Goal: Information Seeking & Learning: Learn about a topic

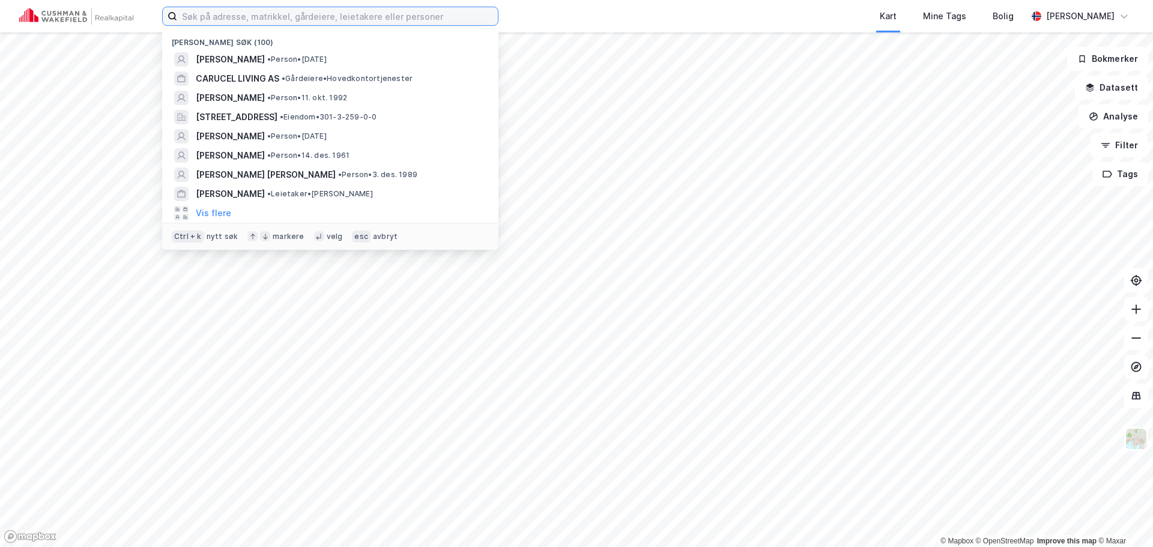
click at [374, 20] on input at bounding box center [337, 16] width 321 height 18
paste input "[STREET_ADDRESS]"
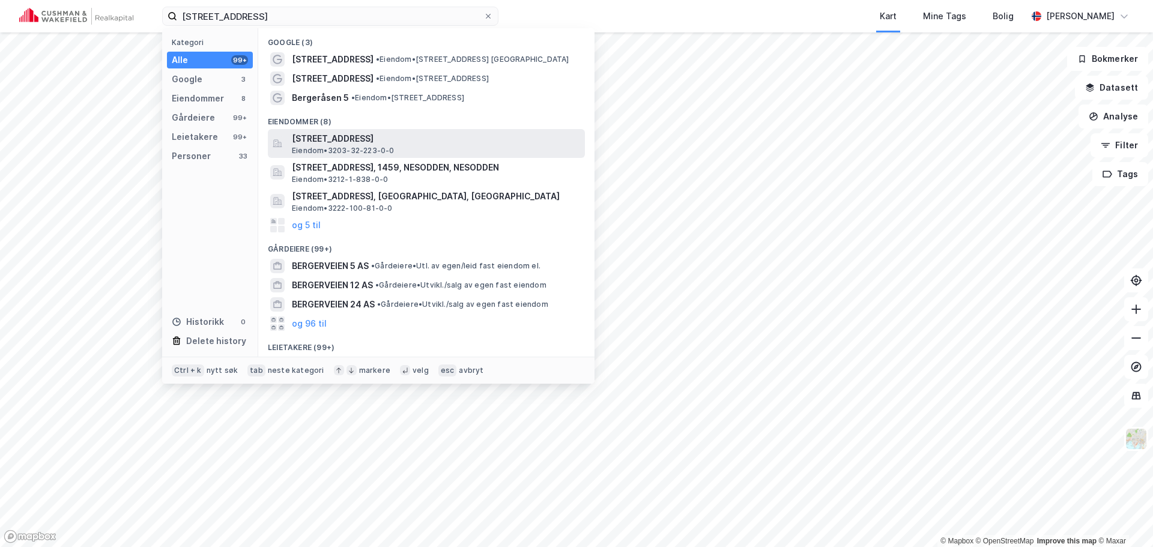
click at [427, 138] on span "[STREET_ADDRESS]" at bounding box center [436, 139] width 288 height 14
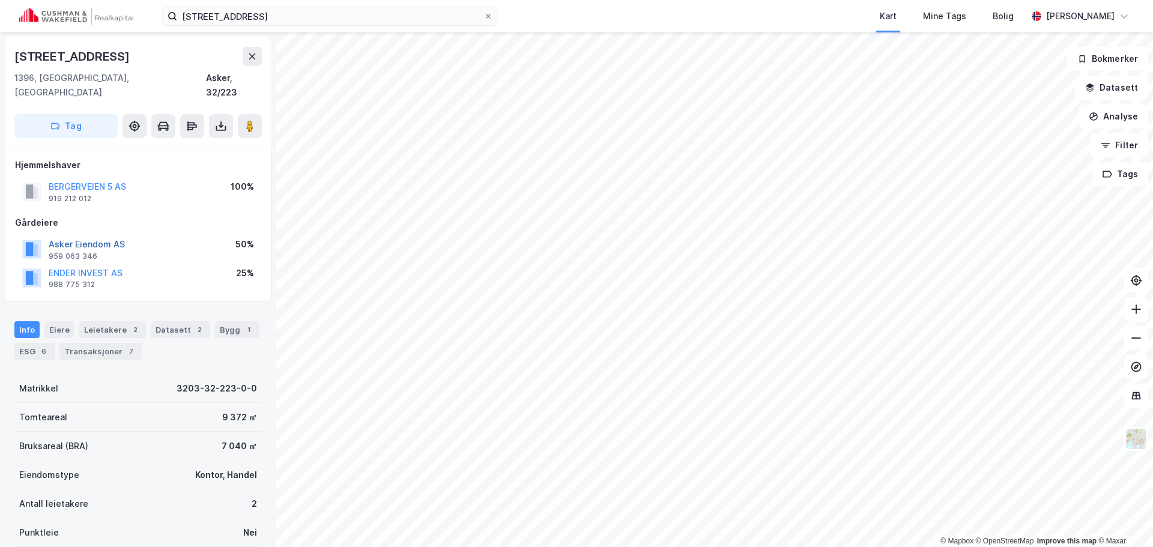
click at [0, 0] on button "Asker Eiendom AS" at bounding box center [0, 0] width 0 height 0
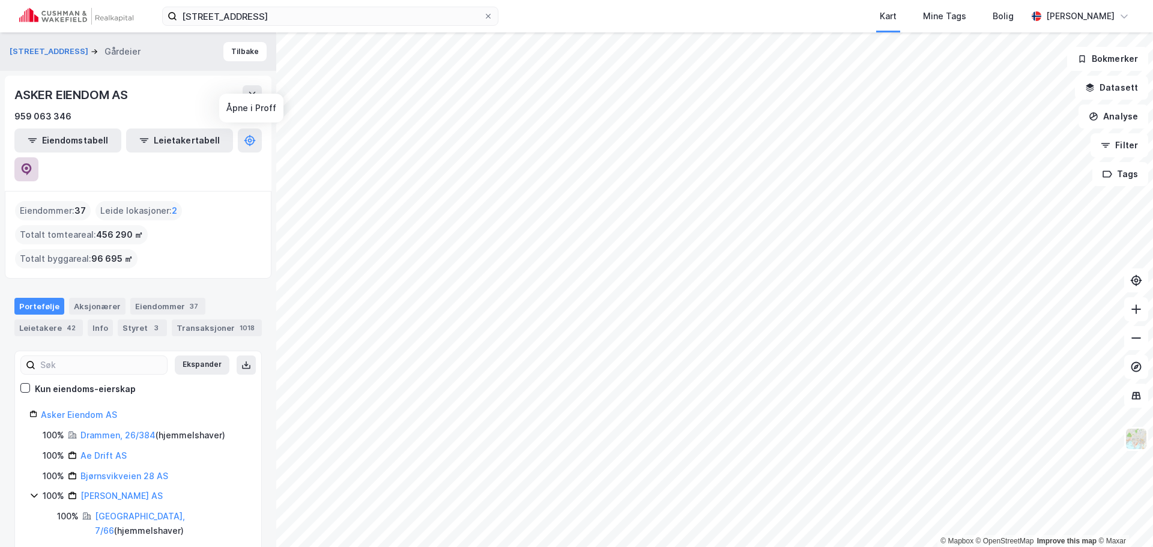
click at [32, 163] on icon at bounding box center [27, 169] width 10 height 12
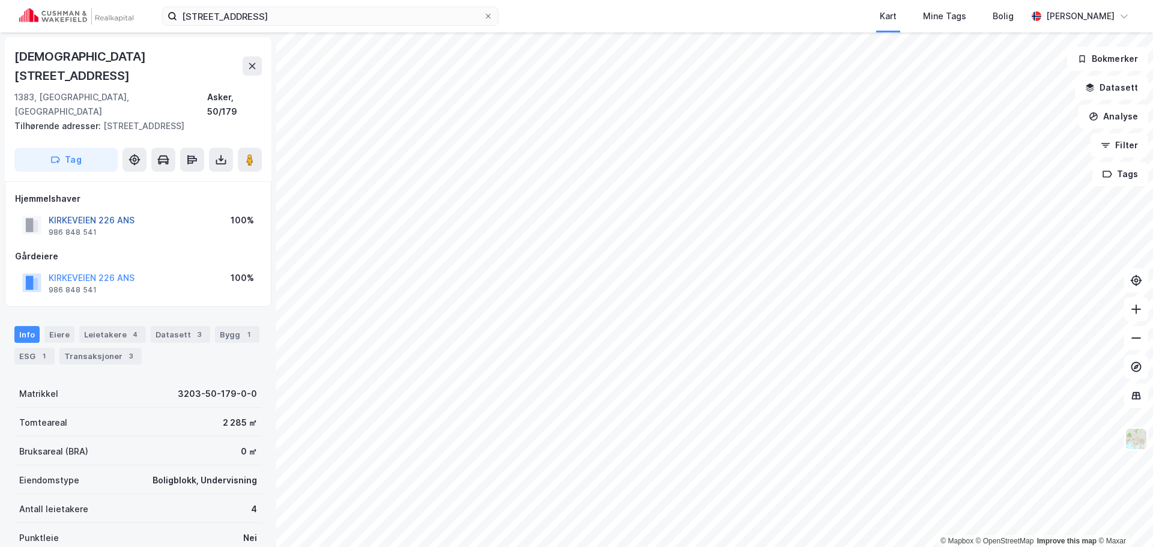
click at [0, 0] on button "KIRKEVEIEN 226 ANS" at bounding box center [0, 0] width 0 height 0
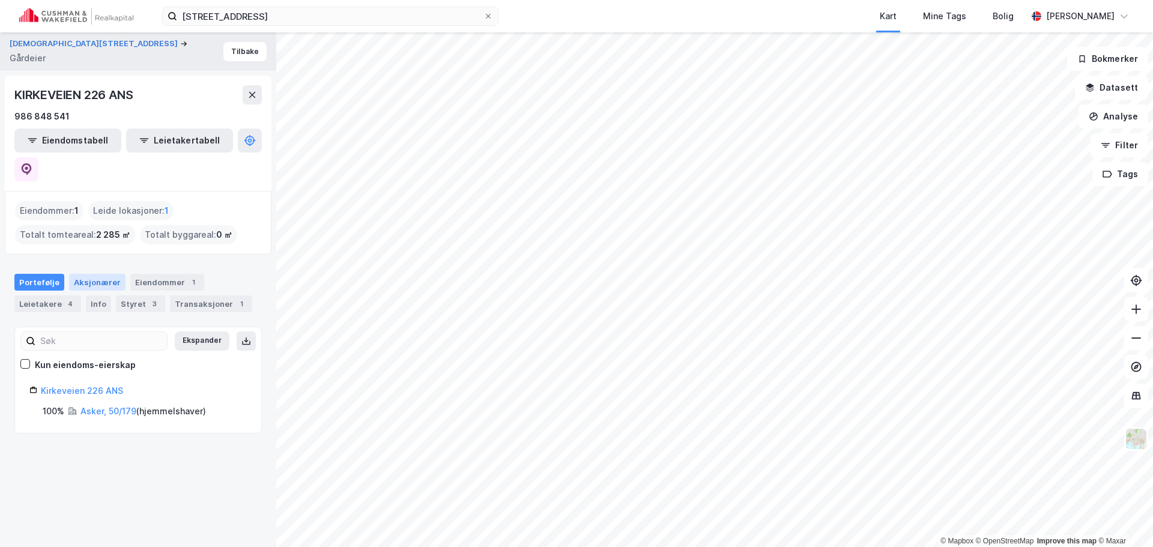
click at [101, 274] on div "Aksjonærer" at bounding box center [97, 282] width 56 height 17
click at [100, 295] on div "Info" at bounding box center [98, 303] width 25 height 17
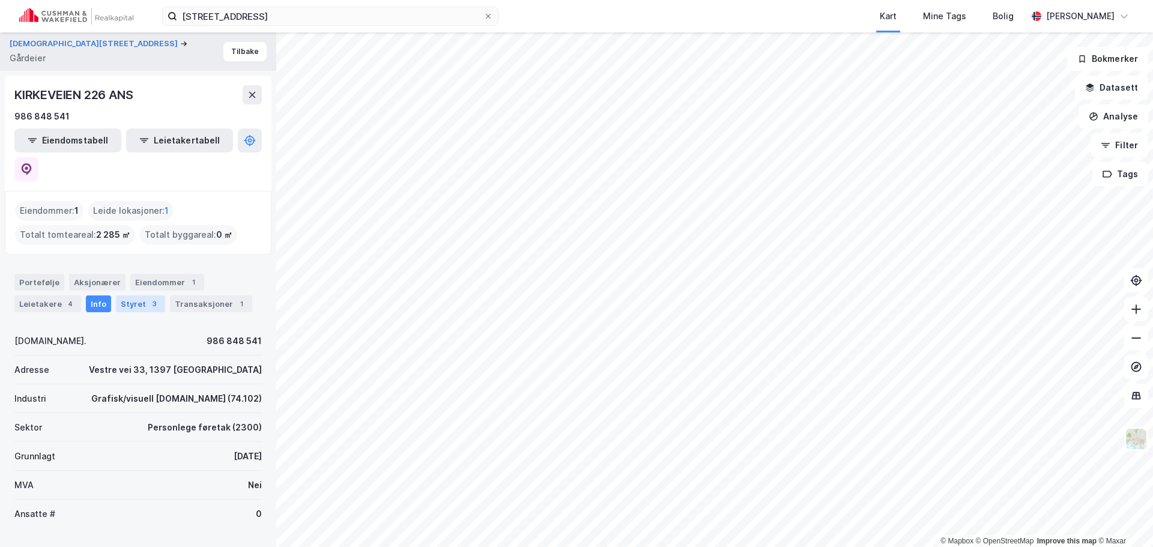
click at [148, 298] on div "3" at bounding box center [154, 304] width 12 height 12
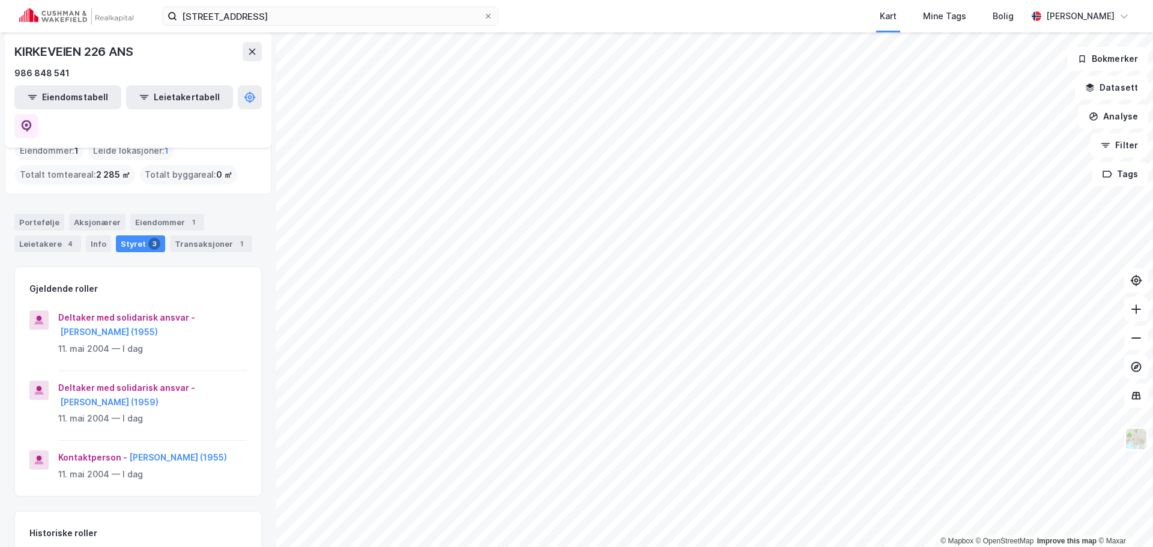
scroll to position [120, 0]
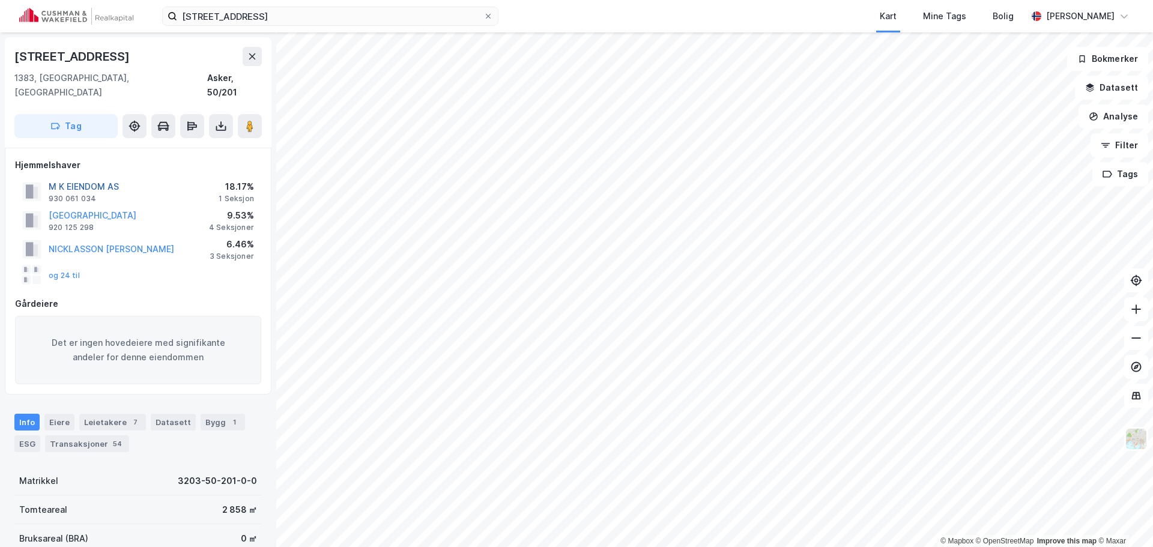
click at [0, 0] on button "M K EIENDOM AS" at bounding box center [0, 0] width 0 height 0
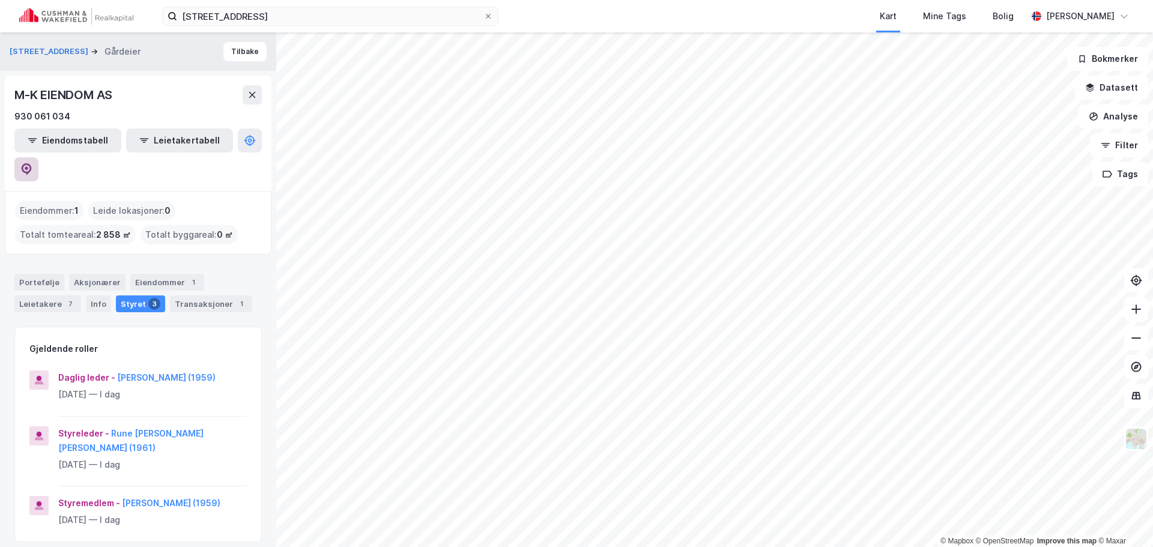
click at [32, 163] on icon at bounding box center [26, 169] width 12 height 12
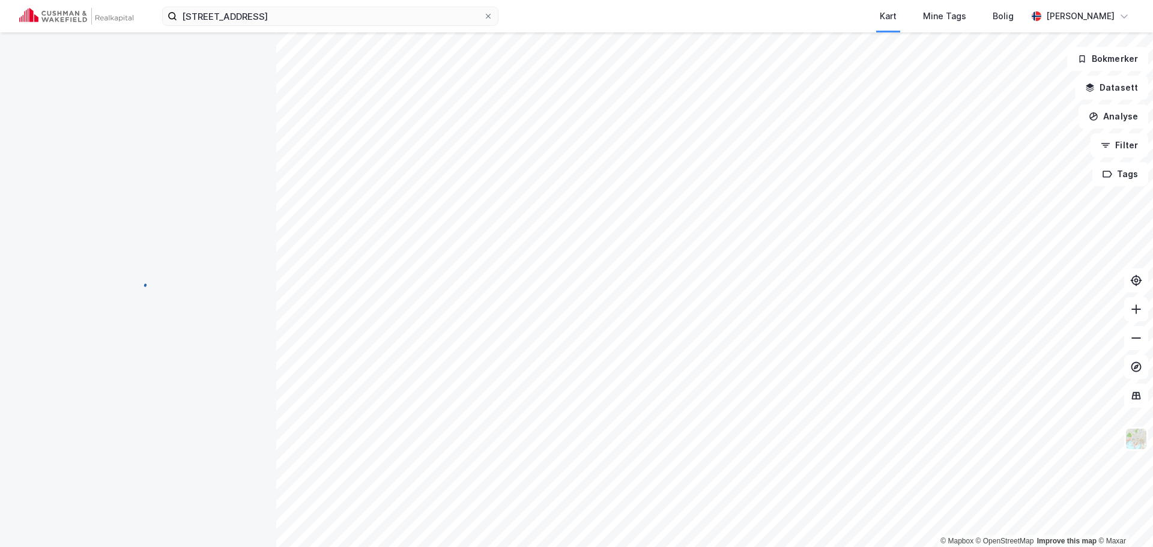
scroll to position [2, 0]
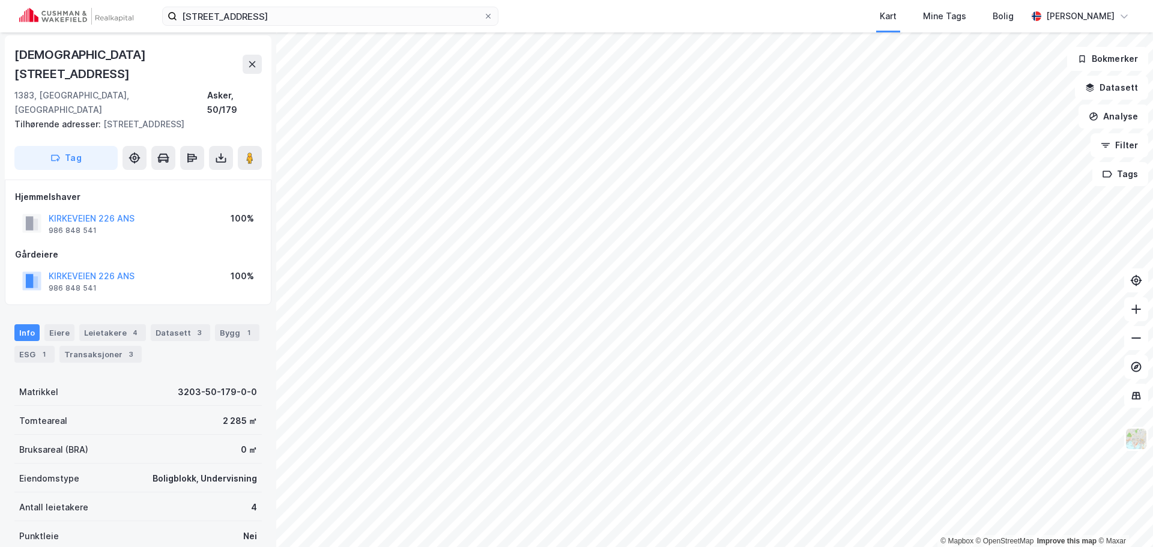
scroll to position [2, 0]
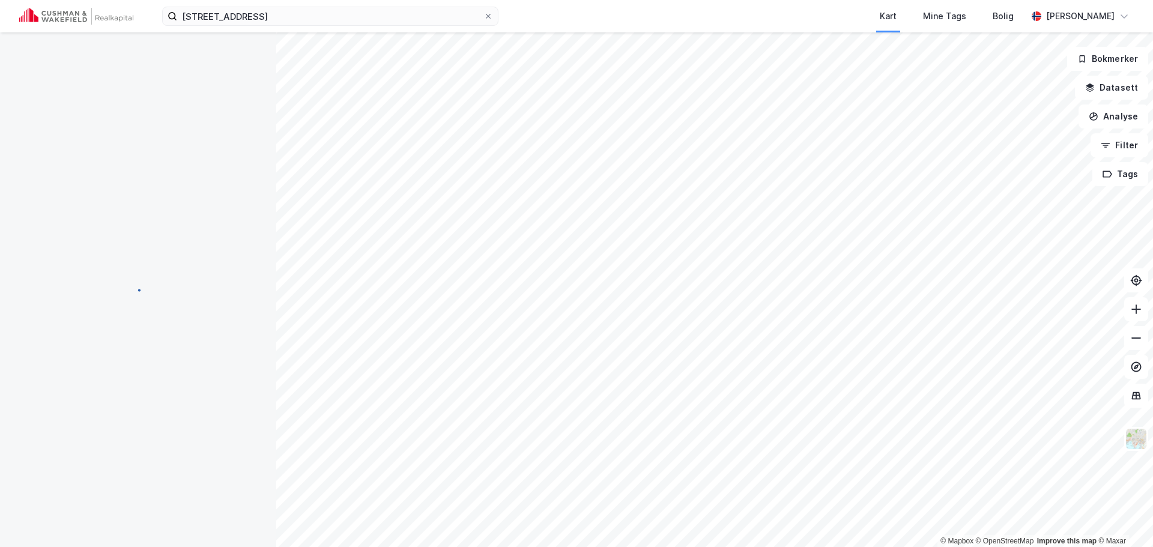
scroll to position [2, 0]
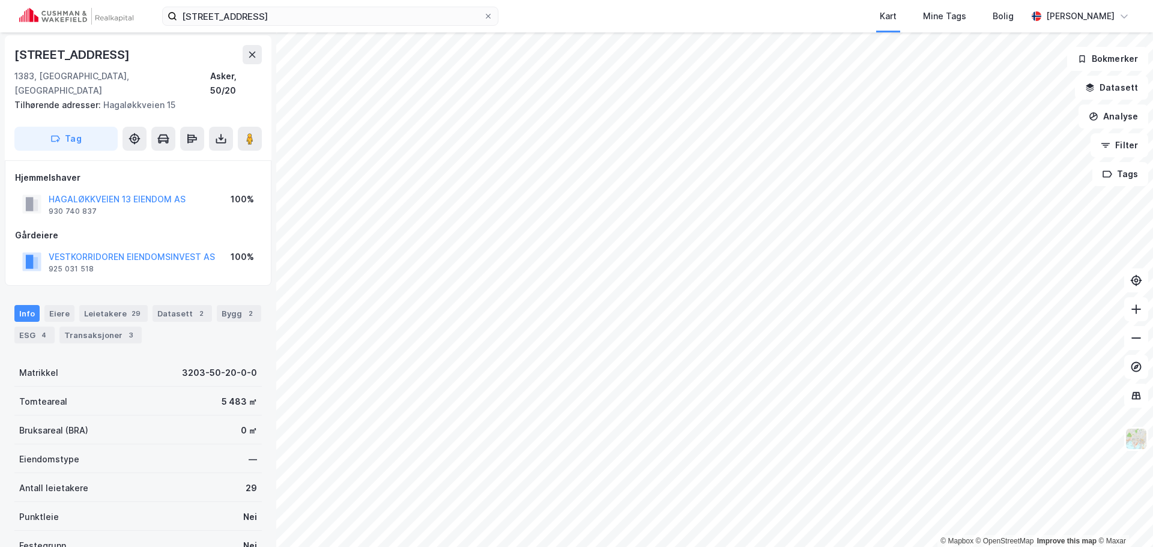
click at [131, 250] on div "VESTKORRIDOREN EIENDOMSINVEST AS" at bounding box center [132, 257] width 166 height 14
click at [0, 0] on button "VESTKORRIDOREN EIENDOMSINVEST AS" at bounding box center [0, 0] width 0 height 0
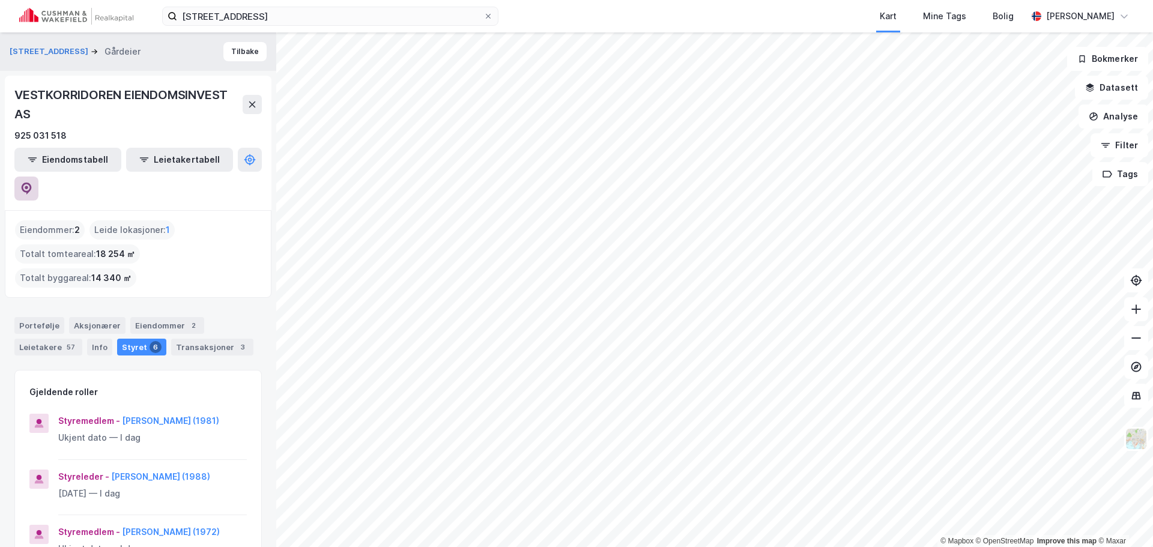
click at [38, 177] on button at bounding box center [26, 189] width 24 height 24
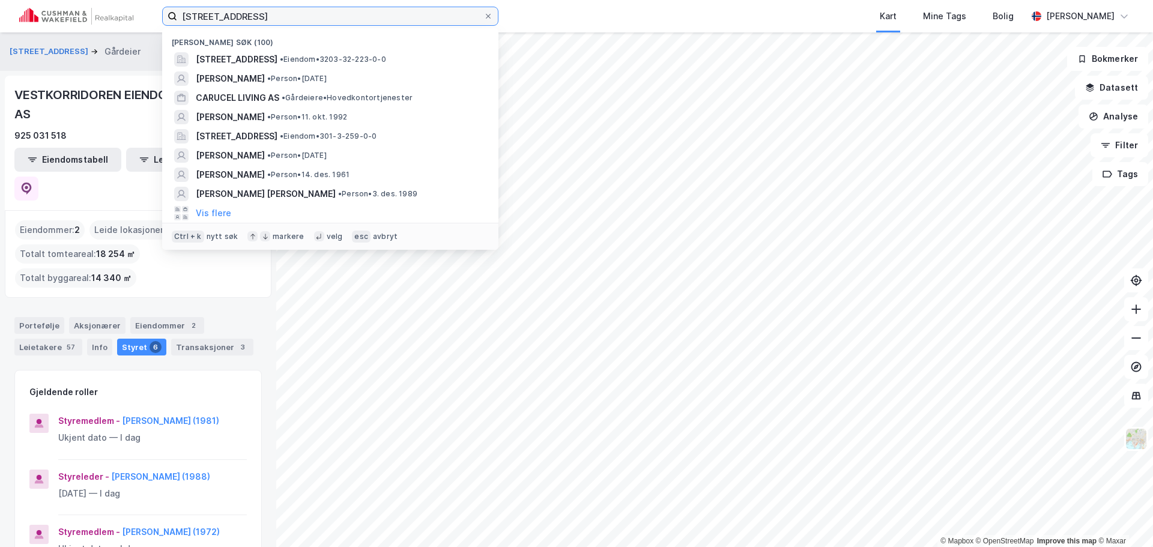
click at [398, 7] on input "[STREET_ADDRESS]" at bounding box center [330, 16] width 306 height 18
paste input "[PERSON_NAME] [PERSON_NAME]"
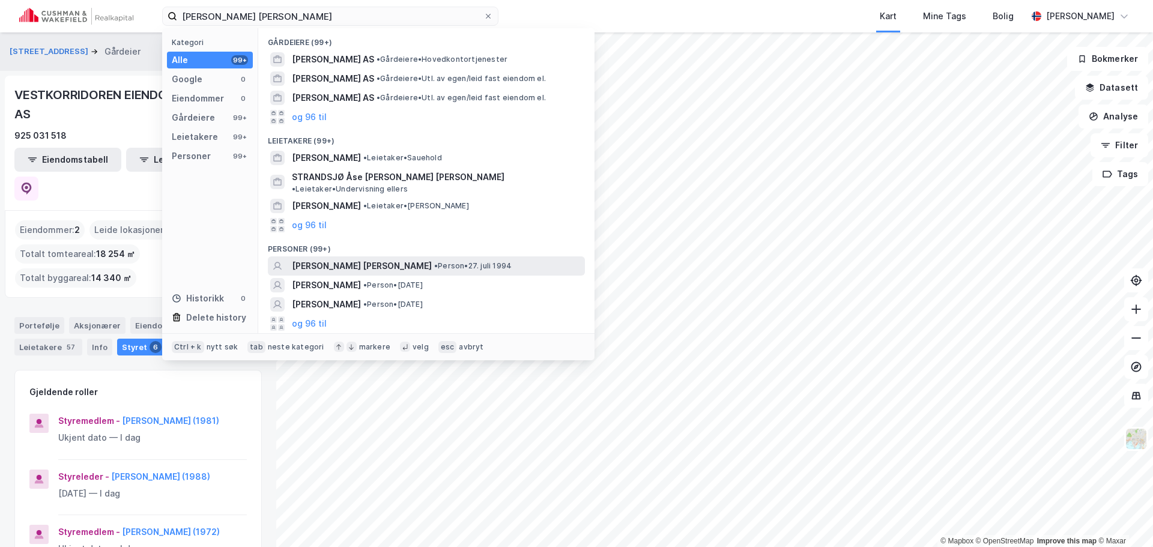
click at [366, 259] on span "[PERSON_NAME] [PERSON_NAME]" at bounding box center [362, 266] width 140 height 14
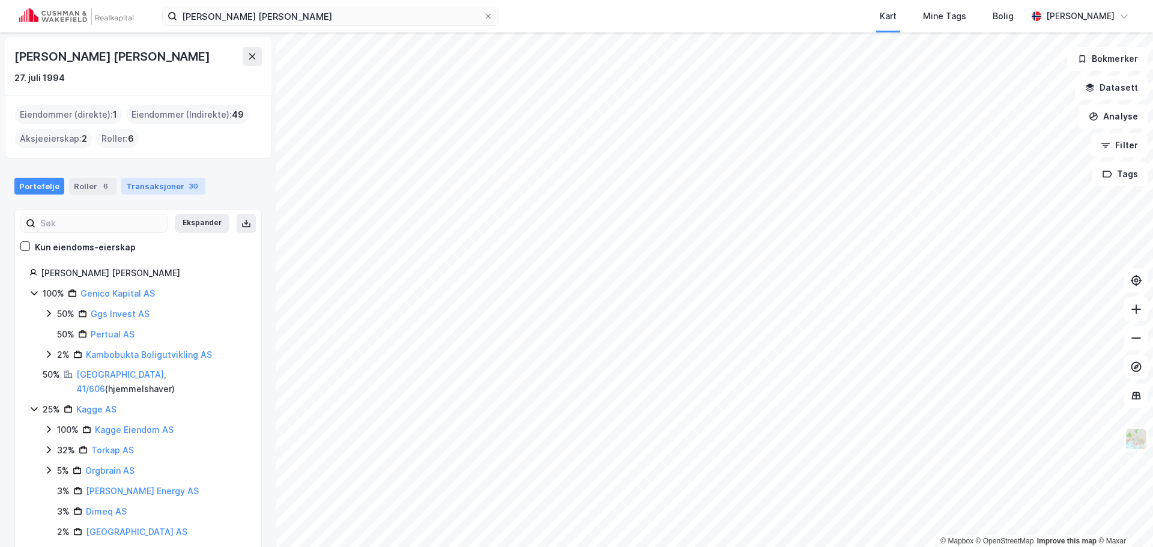
click at [144, 190] on div "Transaksjoner 30" at bounding box center [163, 186] width 84 height 17
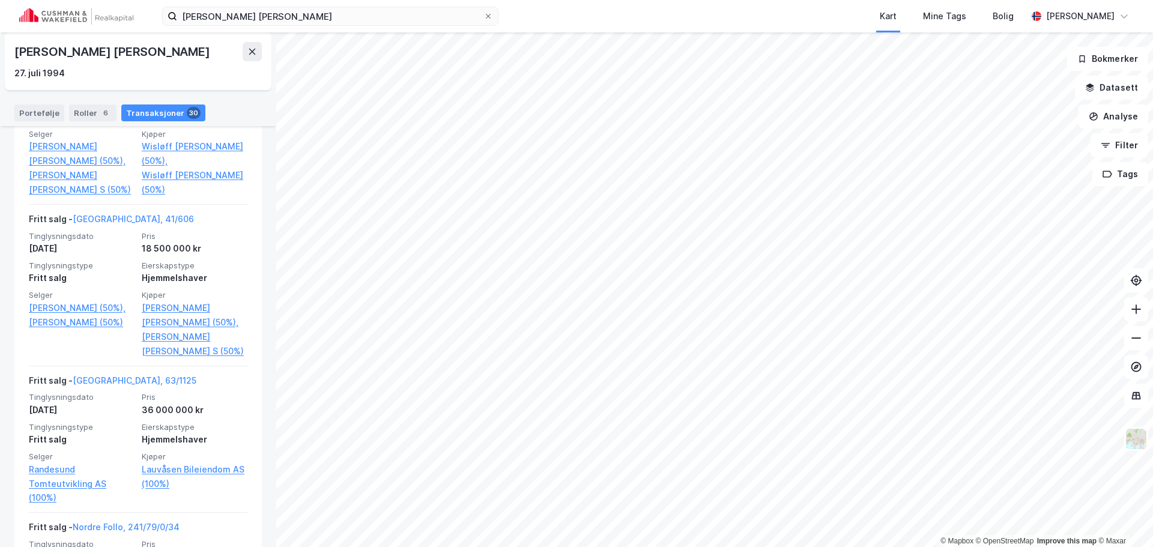
scroll to position [2522, 0]
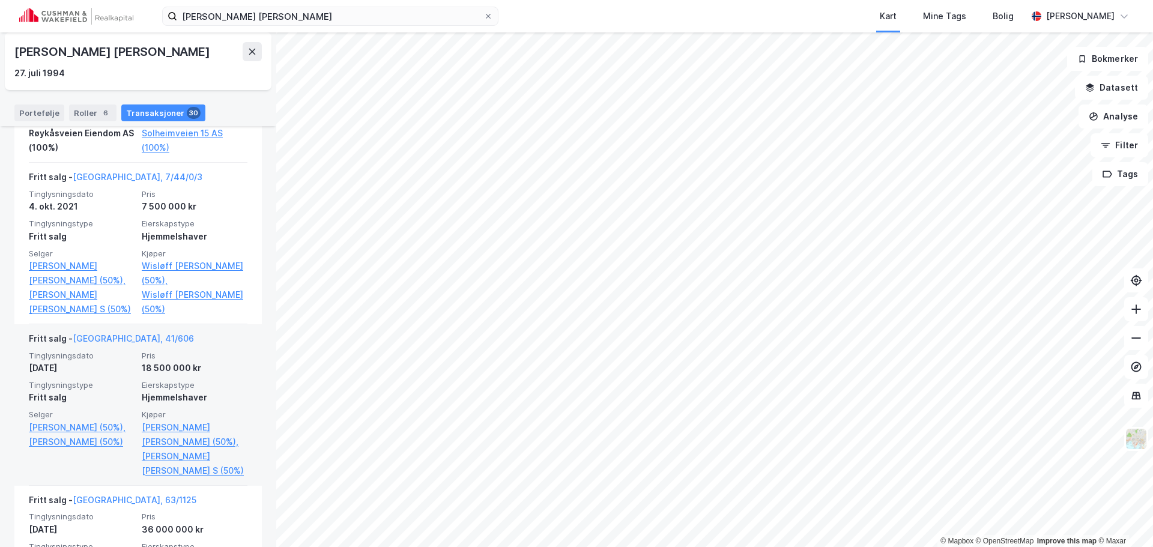
click at [166, 344] on div "Fritt salg - [GEOGRAPHIC_DATA], 41/606" at bounding box center [138, 340] width 219 height 19
click at [94, 337] on link "[GEOGRAPHIC_DATA], 41/606" at bounding box center [133, 338] width 121 height 10
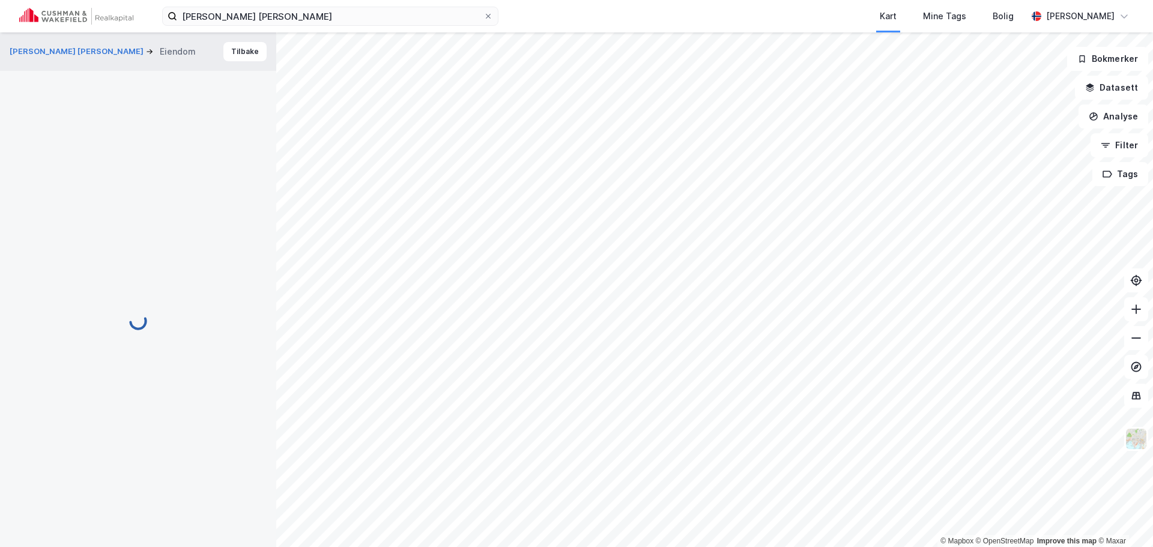
scroll to position [2, 0]
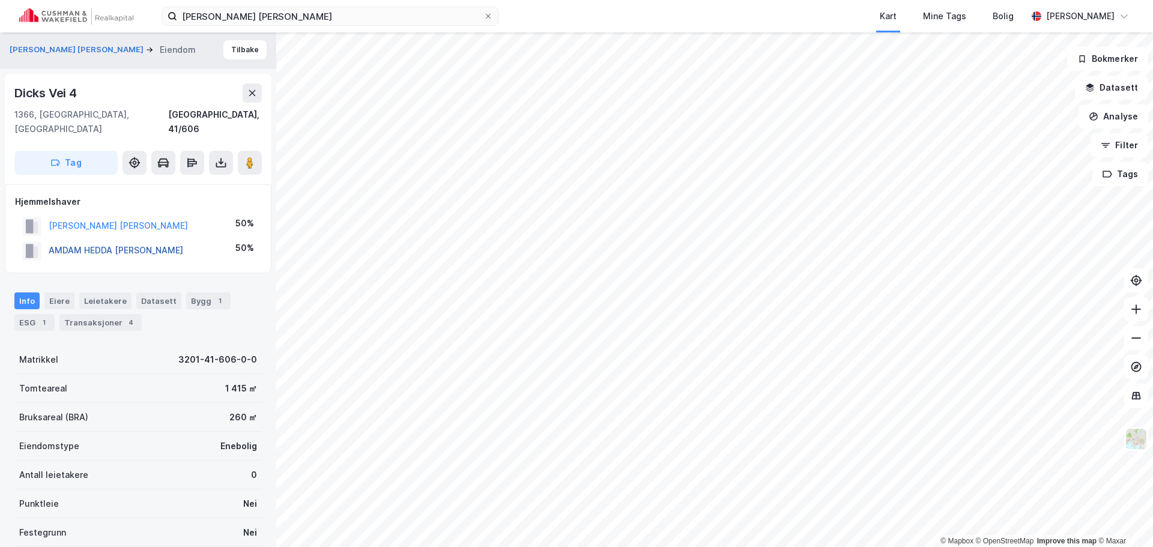
click at [0, 0] on button "AMDAM HEDDA [PERSON_NAME]" at bounding box center [0, 0] width 0 height 0
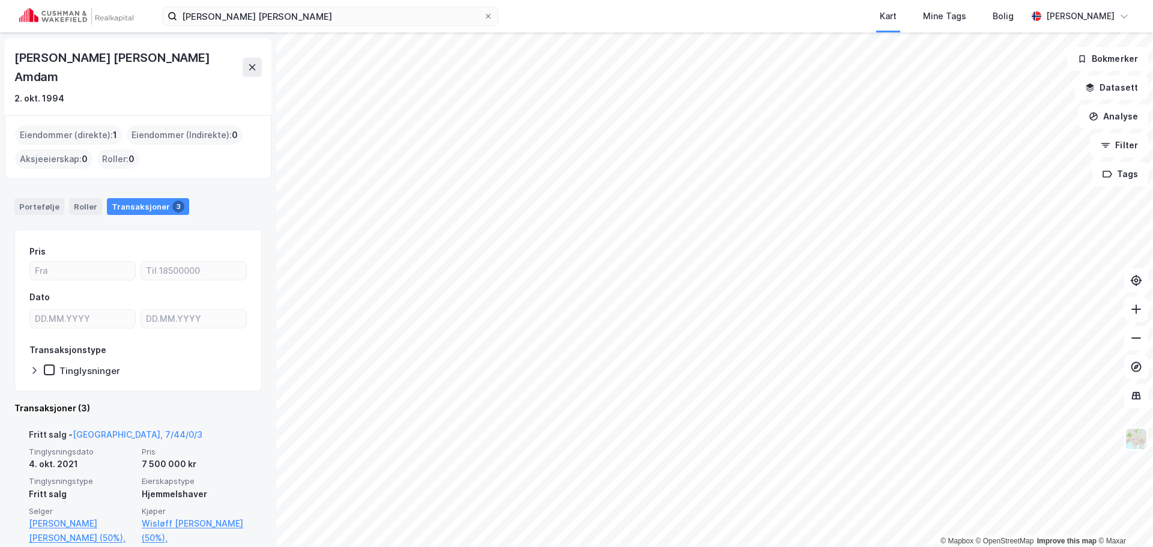
scroll to position [29, 0]
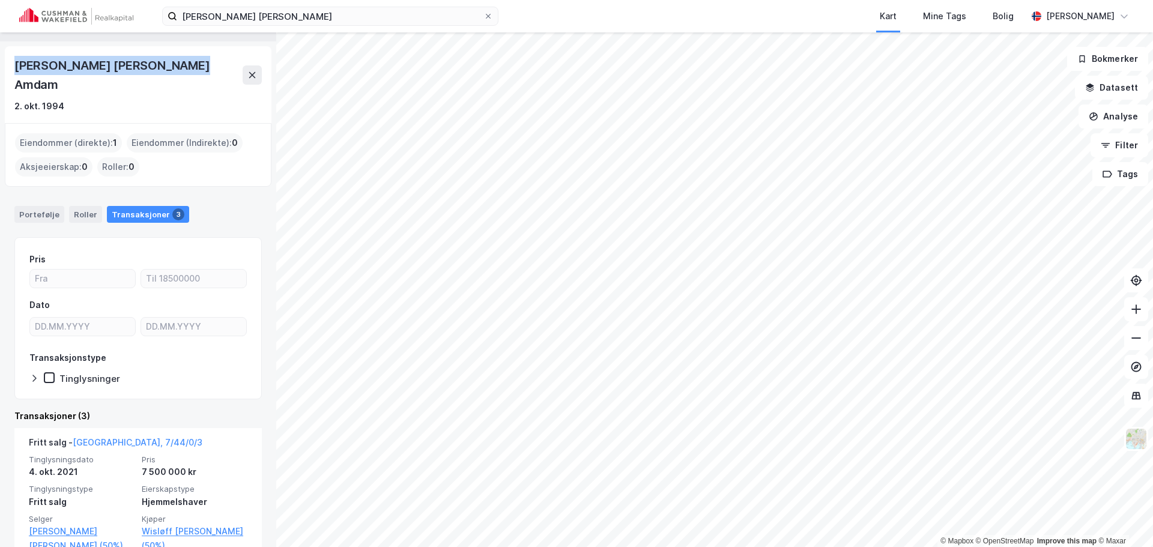
drag, startPoint x: 196, startPoint y: 64, endPoint x: 8, endPoint y: 71, distance: 187.5
click at [8, 71] on div "[PERSON_NAME] [PERSON_NAME] Amdam 2. okt. 1994" at bounding box center [138, 84] width 267 height 77
copy div "[PERSON_NAME] [PERSON_NAME] Amdam"
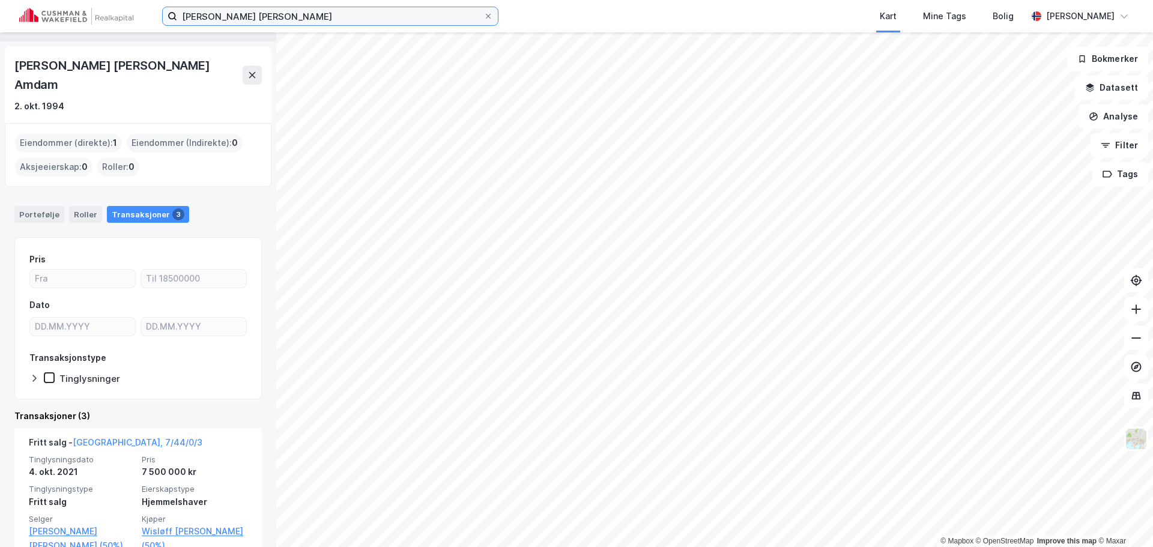
click at [303, 10] on input "[PERSON_NAME] [PERSON_NAME]" at bounding box center [330, 16] width 306 height 18
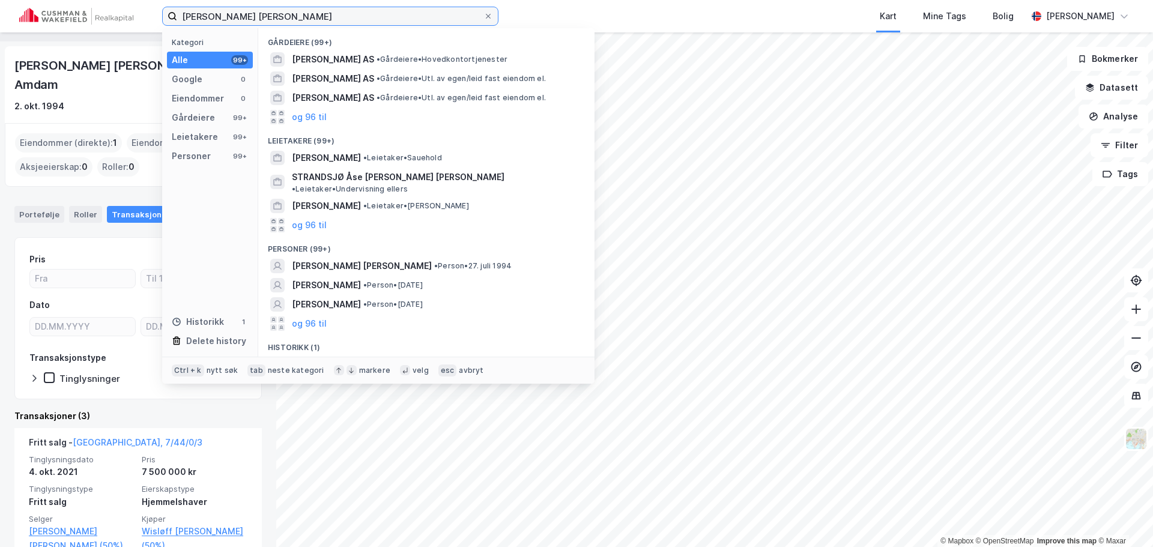
click at [303, 10] on input "[PERSON_NAME] [PERSON_NAME]" at bounding box center [330, 16] width 306 height 18
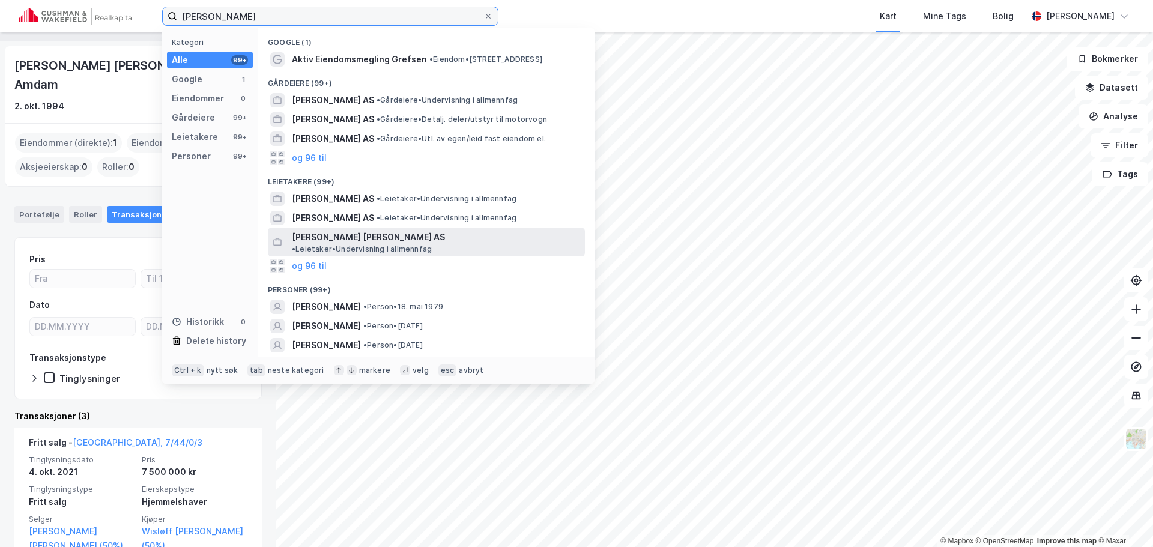
scroll to position [8, 0]
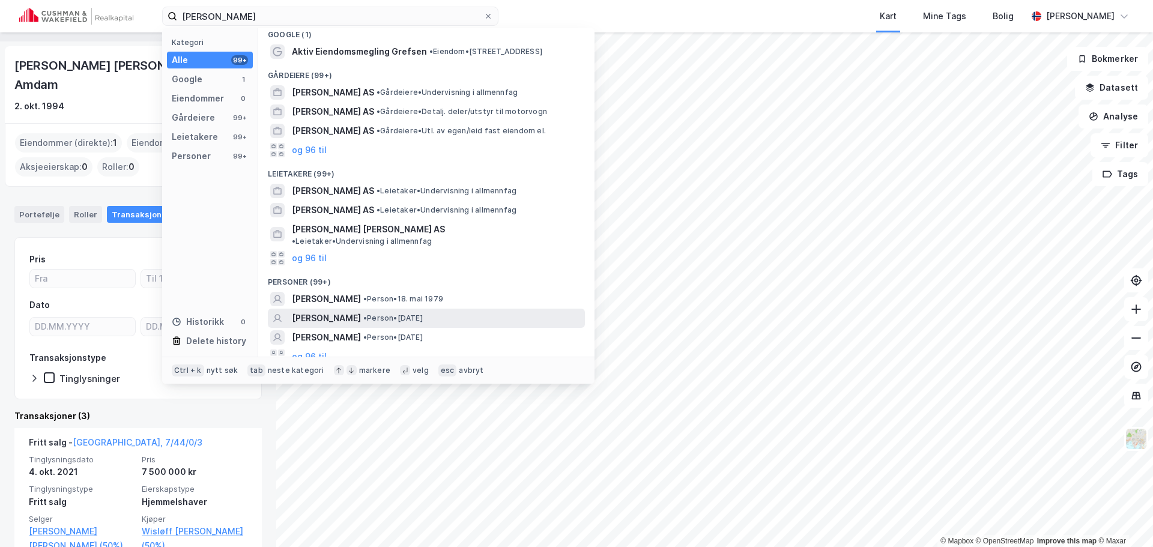
click at [358, 311] on div "[PERSON_NAME] • Person • [DATE]" at bounding box center [437, 318] width 291 height 14
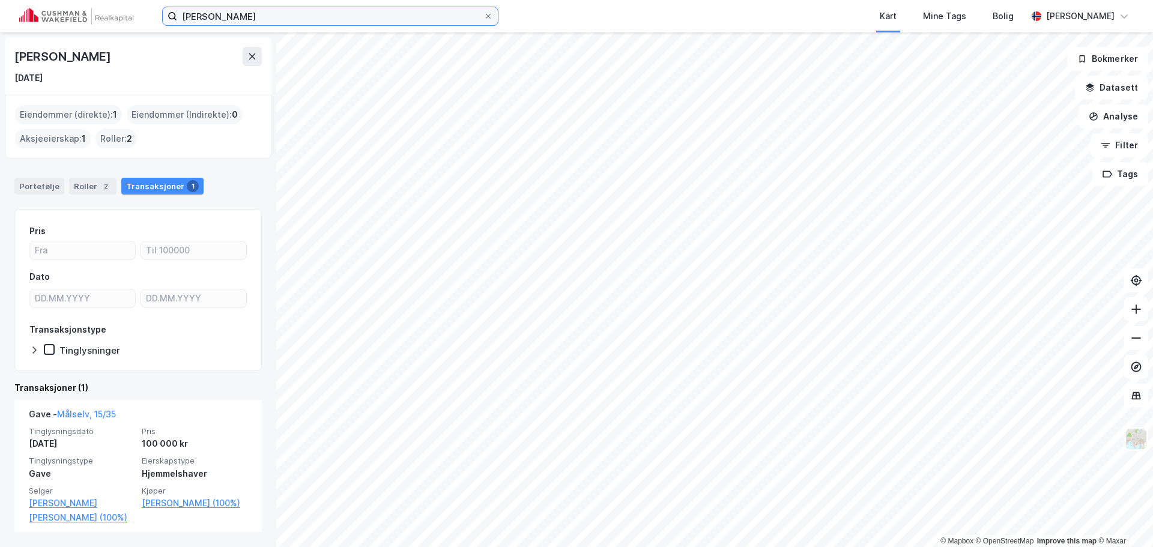
click at [266, 18] on input "[PERSON_NAME]" at bounding box center [330, 16] width 306 height 18
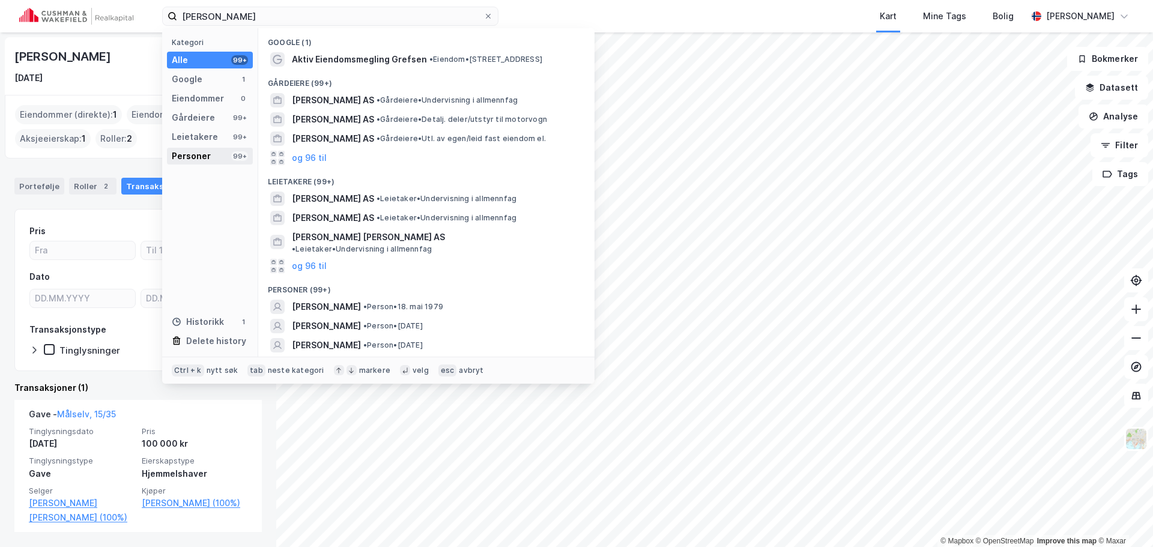
click at [208, 157] on div "Personer" at bounding box center [191, 156] width 39 height 14
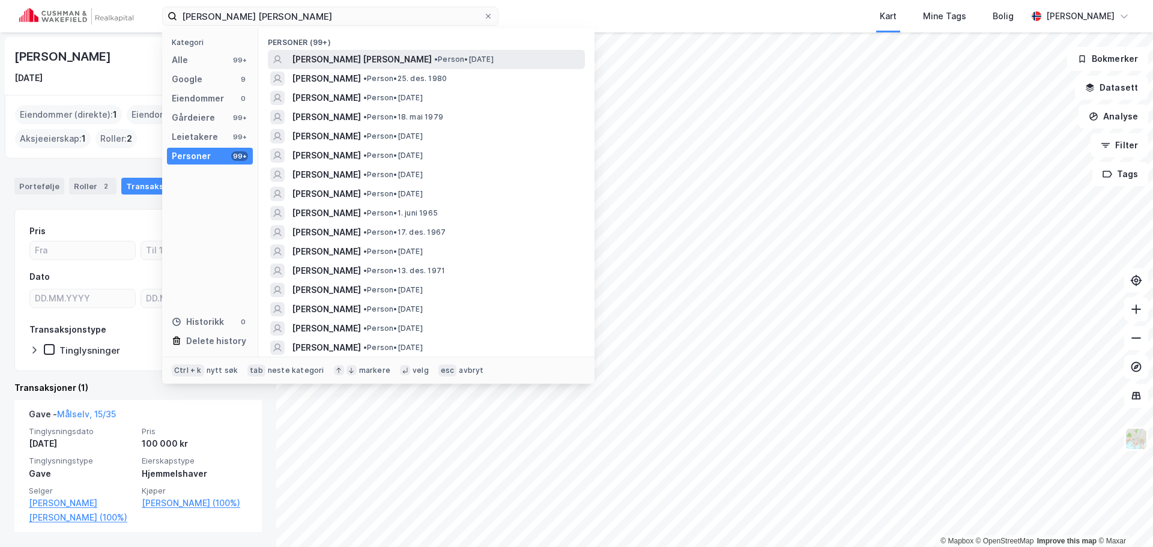
click at [445, 61] on span "• Person • [DATE]" at bounding box center [463, 60] width 59 height 10
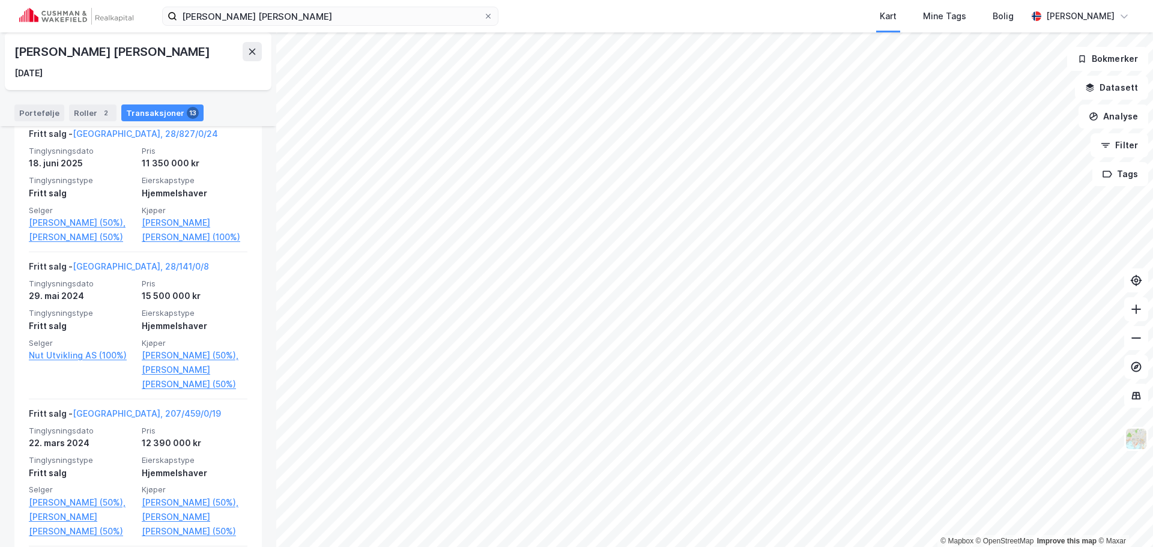
scroll to position [220, 0]
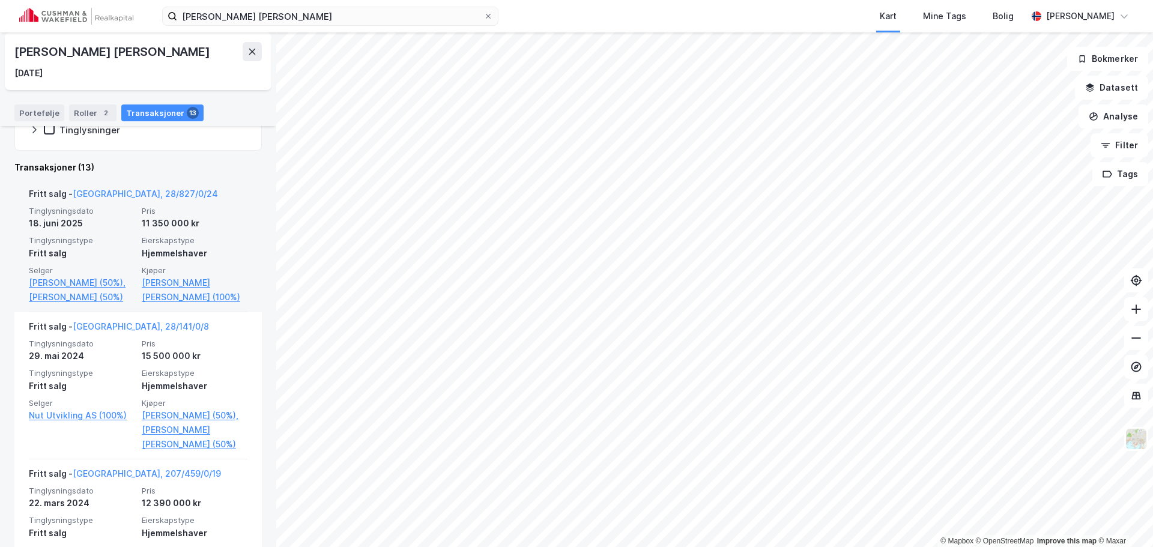
click at [124, 187] on div "Fritt salg - [GEOGRAPHIC_DATA], 28/827/0/24" at bounding box center [123, 196] width 189 height 19
click at [115, 195] on link "[GEOGRAPHIC_DATA], 28/827/0/24" at bounding box center [145, 194] width 145 height 10
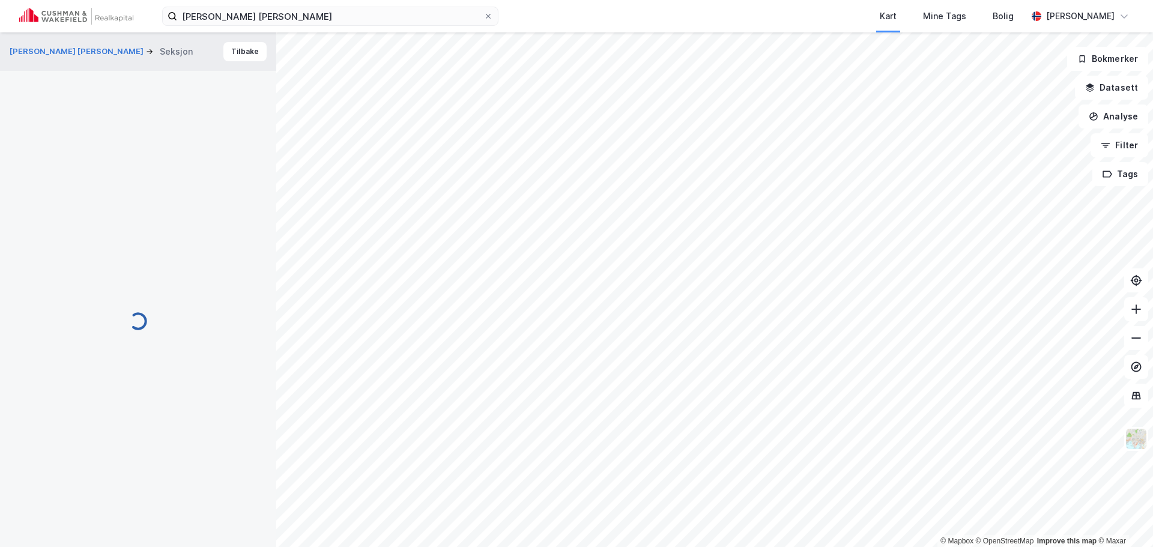
scroll to position [2, 0]
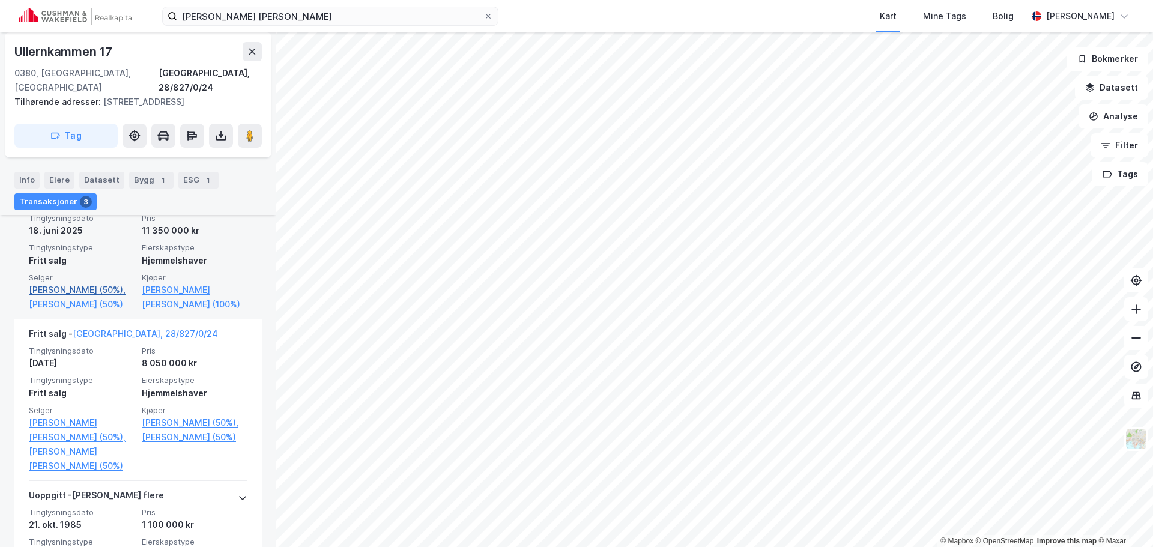
scroll to position [528, 0]
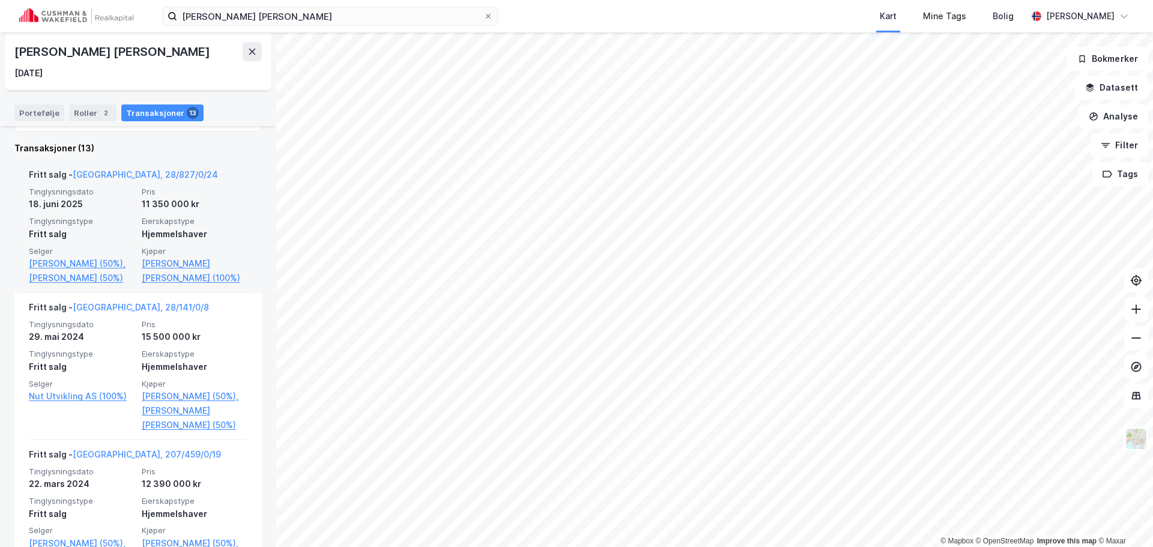
scroll to position [240, 0]
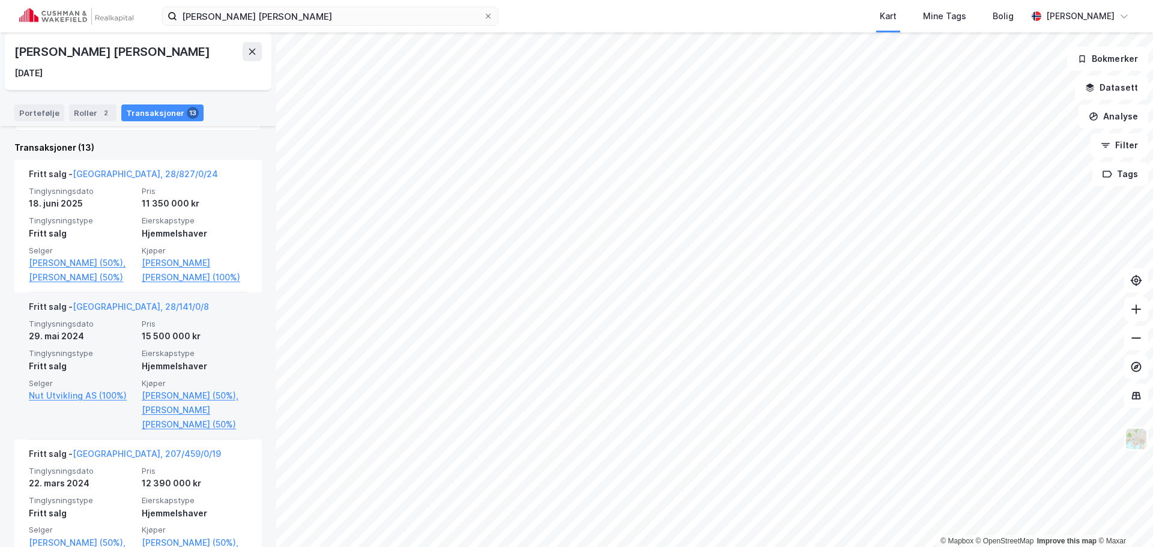
click at [147, 311] on div "Fritt salg - [GEOGRAPHIC_DATA], 28/141/0/8" at bounding box center [138, 309] width 219 height 19
click at [133, 308] on link "[GEOGRAPHIC_DATA], 28/141/0/8" at bounding box center [141, 306] width 136 height 10
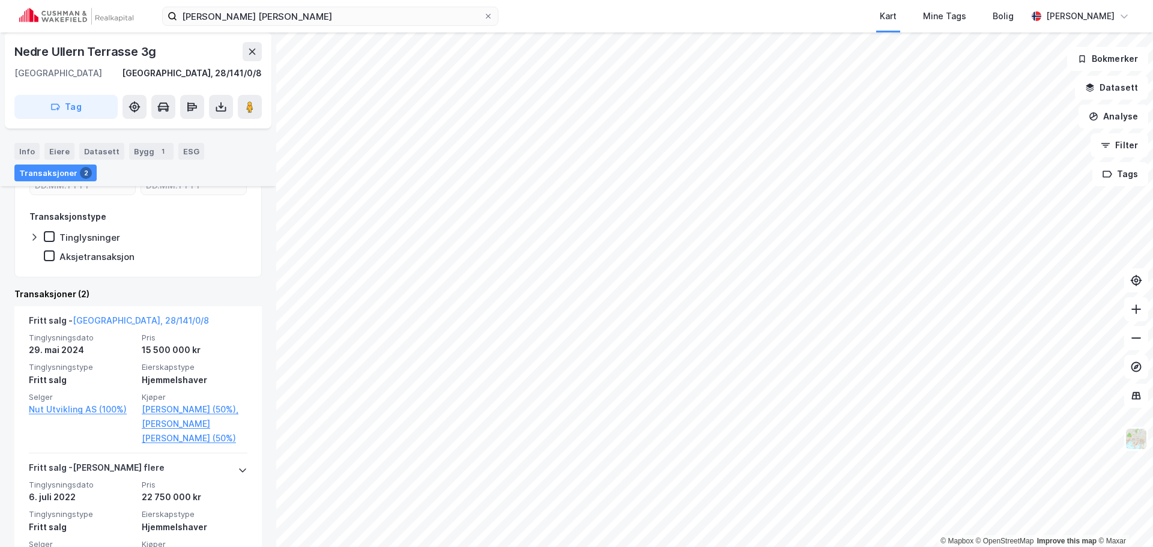
scroll to position [309, 0]
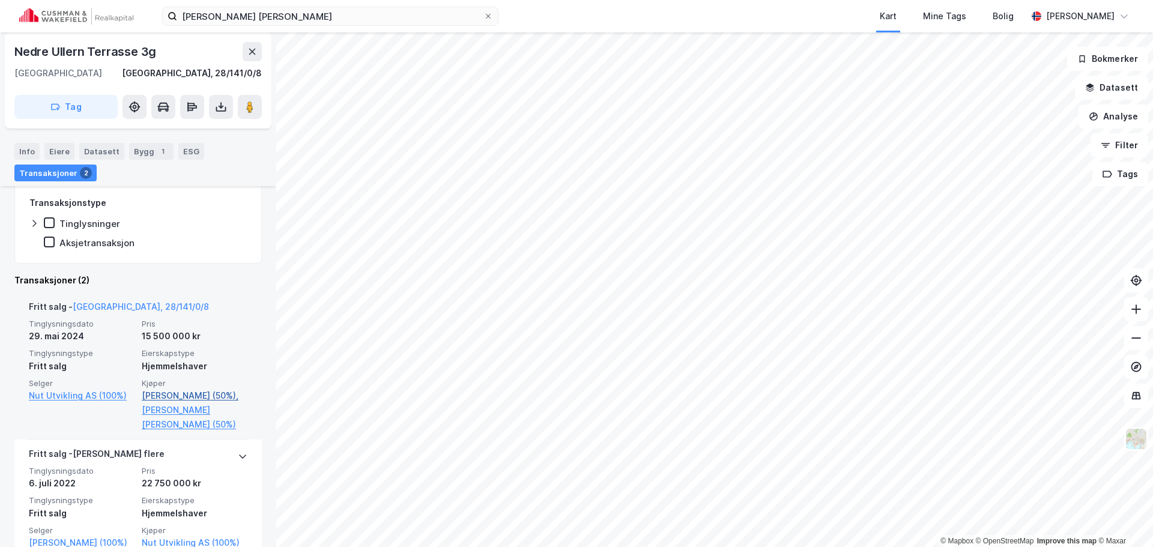
click at [194, 395] on link "[PERSON_NAME] (50%)," at bounding box center [195, 396] width 106 height 14
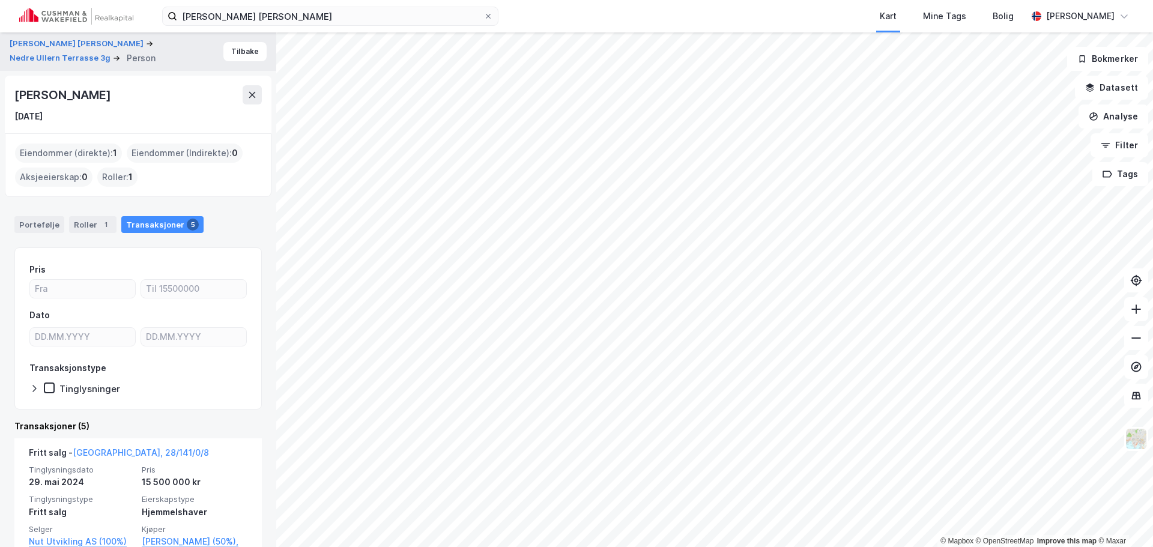
drag, startPoint x: 181, startPoint y: 98, endPoint x: 11, endPoint y: 93, distance: 170.6
click at [11, 93] on div "[PERSON_NAME] [DATE]" at bounding box center [138, 105] width 267 height 58
copy div "[PERSON_NAME]"
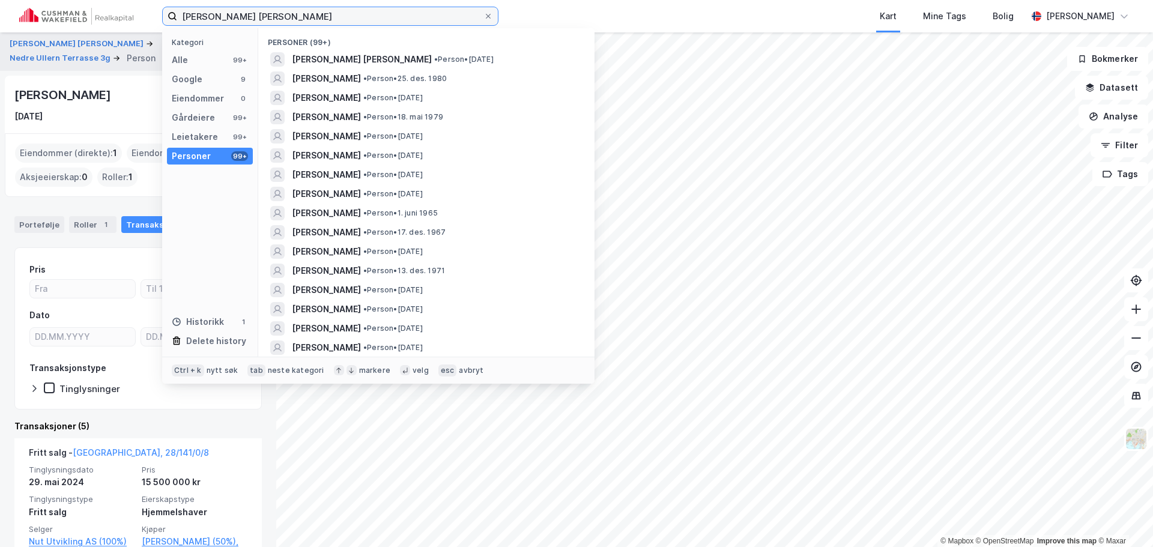
click at [193, 17] on input "[PERSON_NAME] [PERSON_NAME]" at bounding box center [330, 16] width 306 height 18
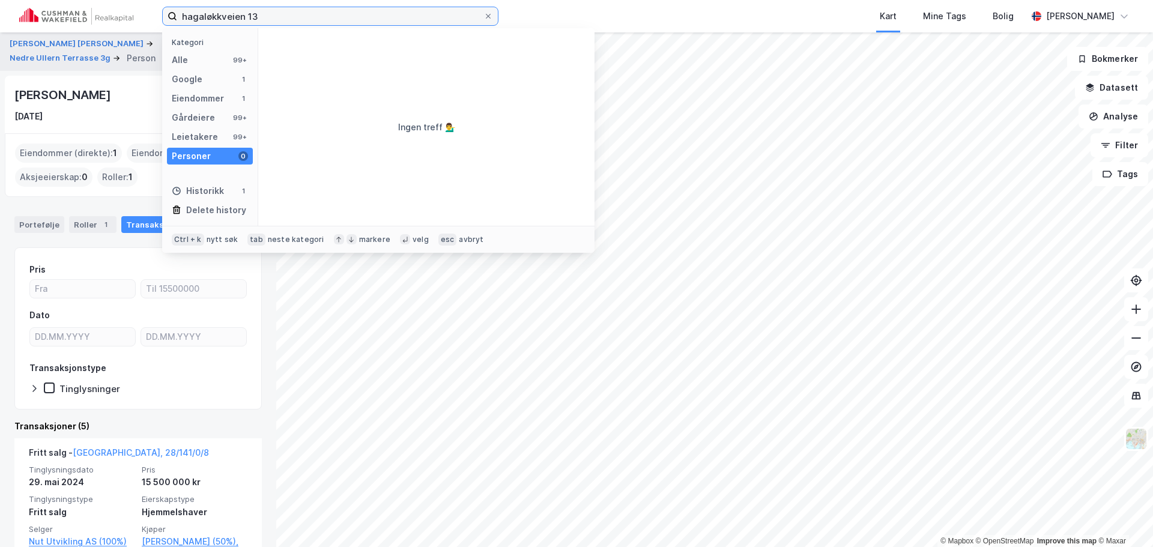
click at [265, 17] on input "hagaløkkveien 13" at bounding box center [330, 16] width 306 height 18
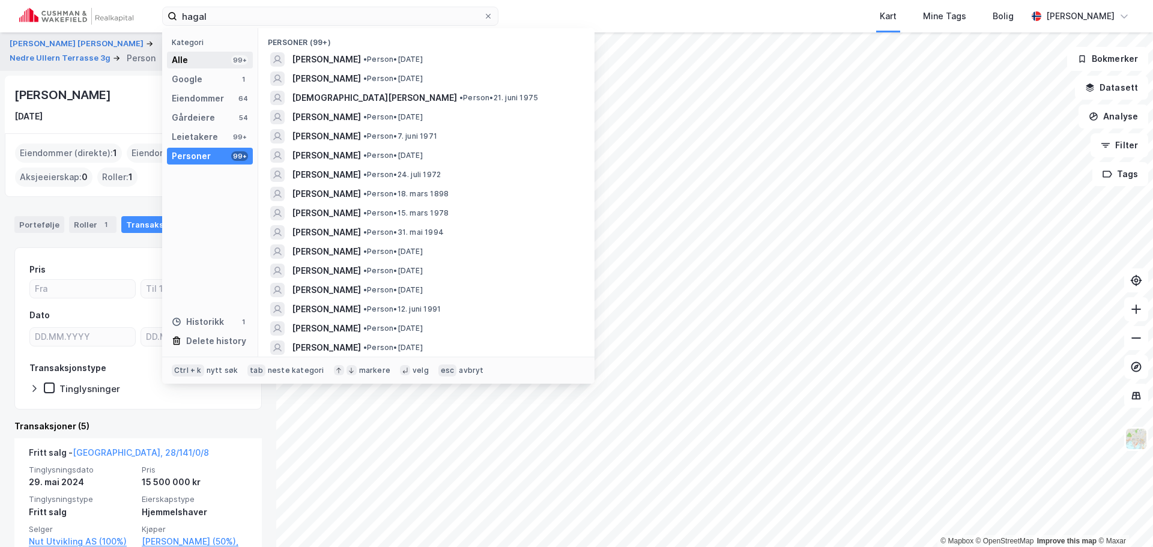
click at [216, 66] on div "Alle 99+" at bounding box center [210, 60] width 86 height 17
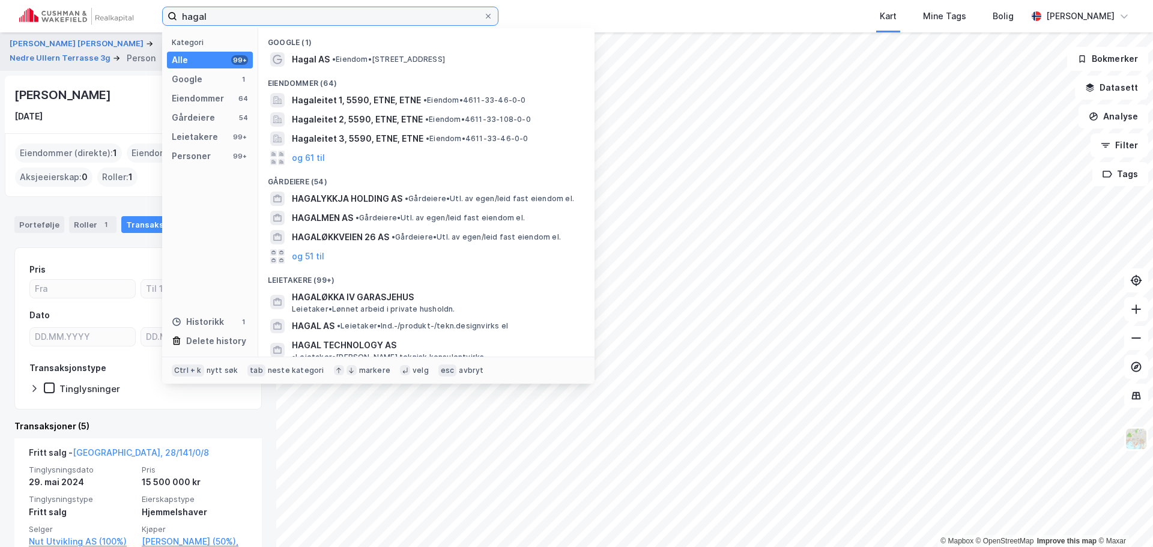
click at [235, 15] on input "hagal" at bounding box center [330, 16] width 306 height 18
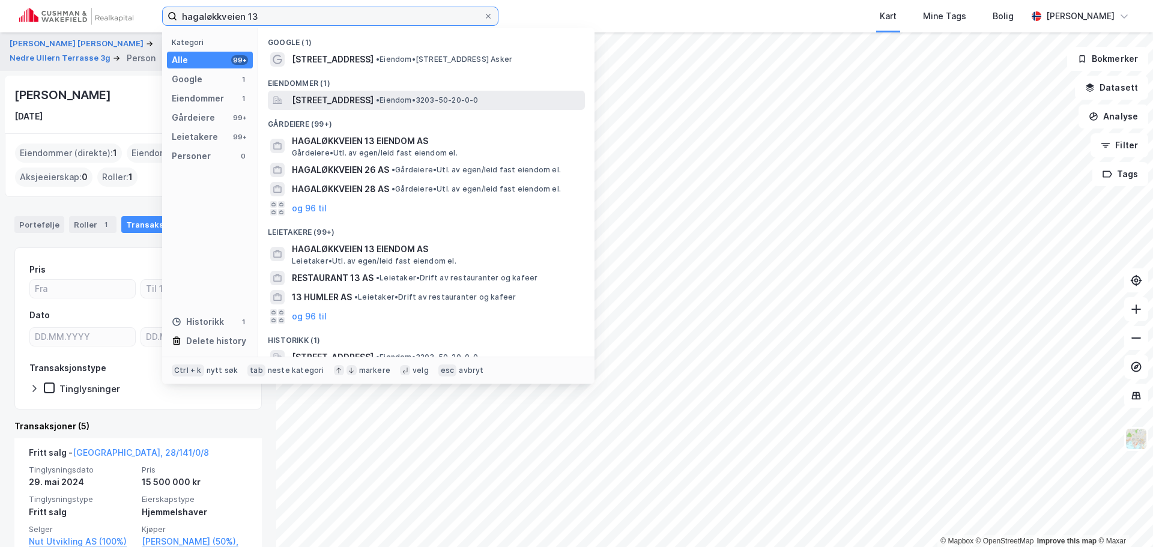
type input "hagaløkkveien 13"
click at [357, 98] on span "[STREET_ADDRESS]" at bounding box center [333, 100] width 82 height 14
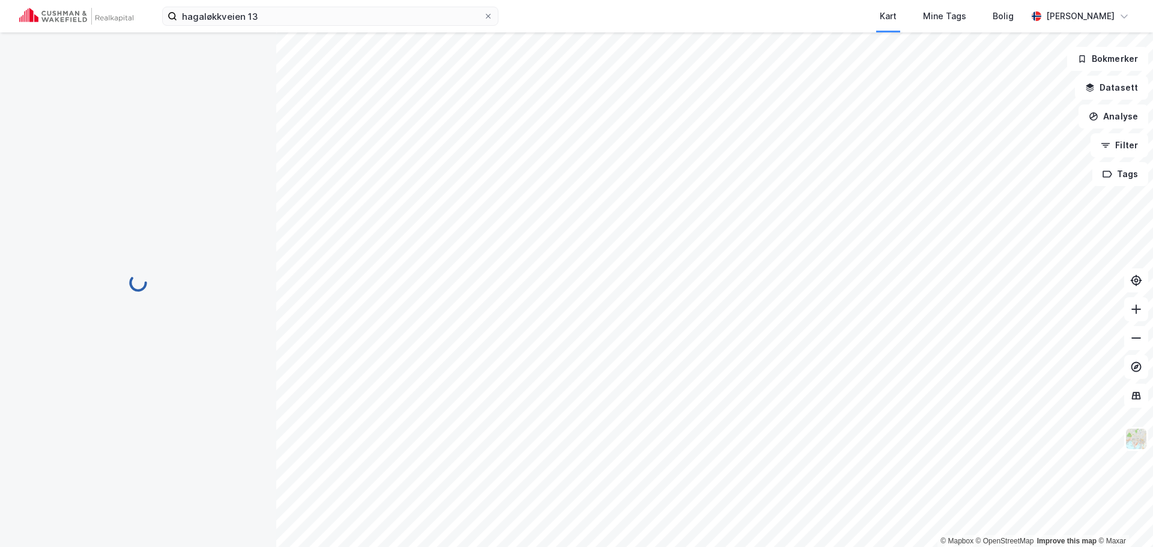
scroll to position [23, 0]
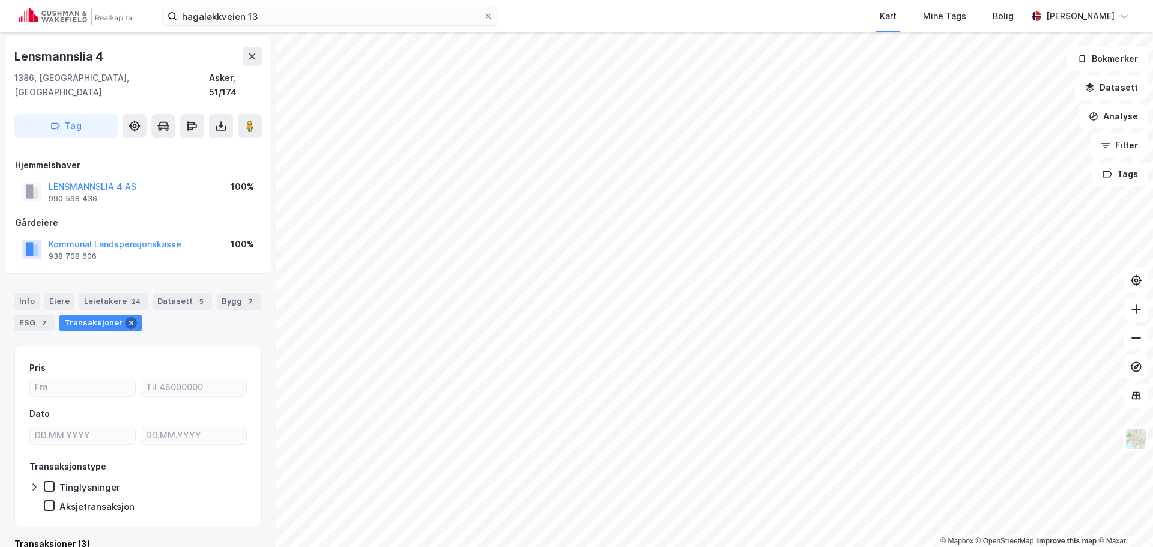
scroll to position [1, 0]
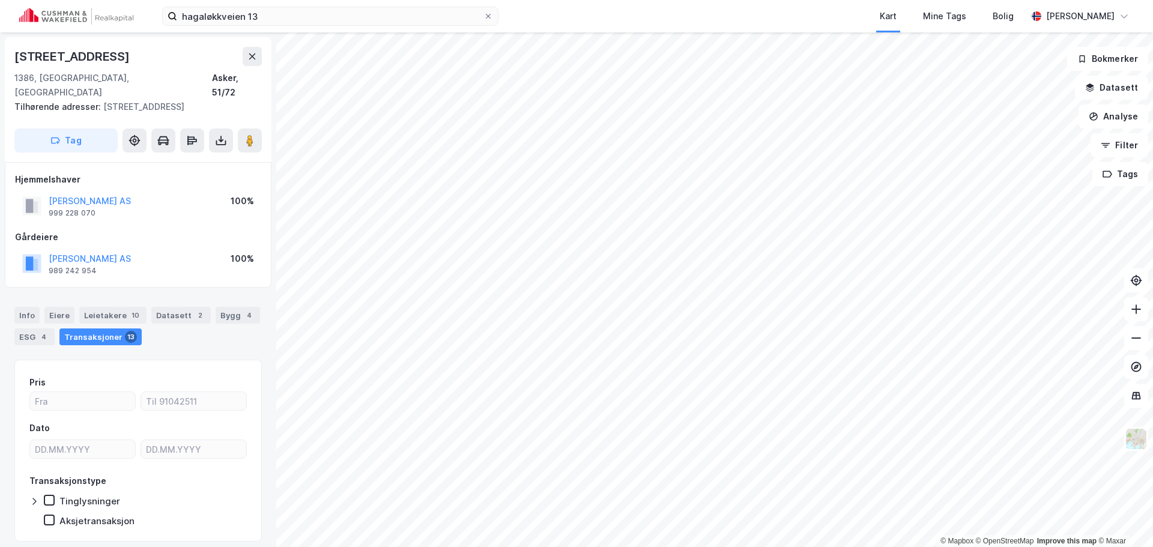
scroll to position [1, 0]
click at [0, 0] on button "[PERSON_NAME] AS" at bounding box center [0, 0] width 0 height 0
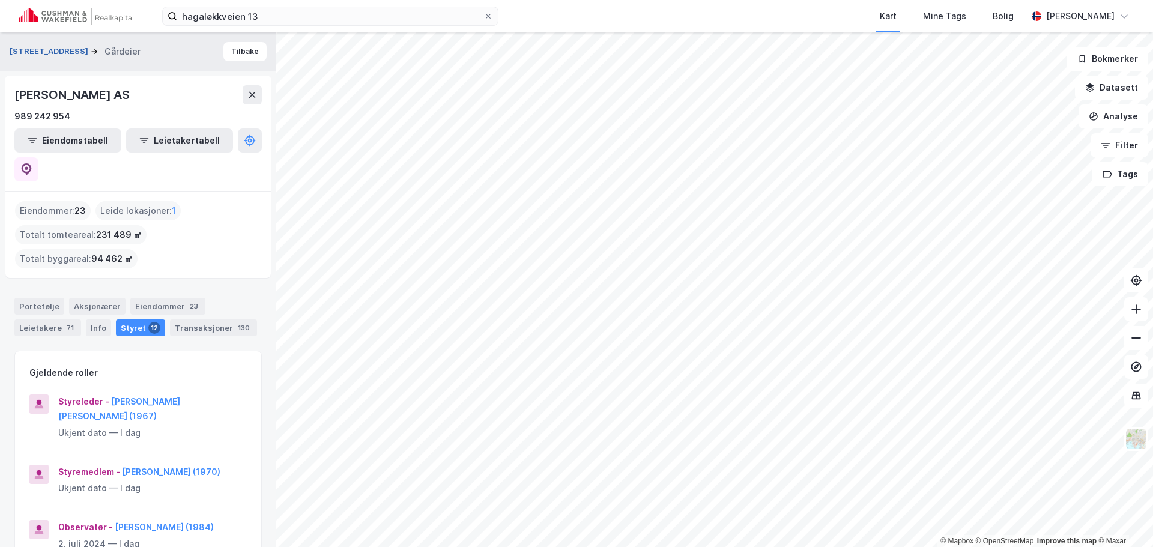
click at [28, 50] on button "[STREET_ADDRESS]" at bounding box center [50, 52] width 81 height 12
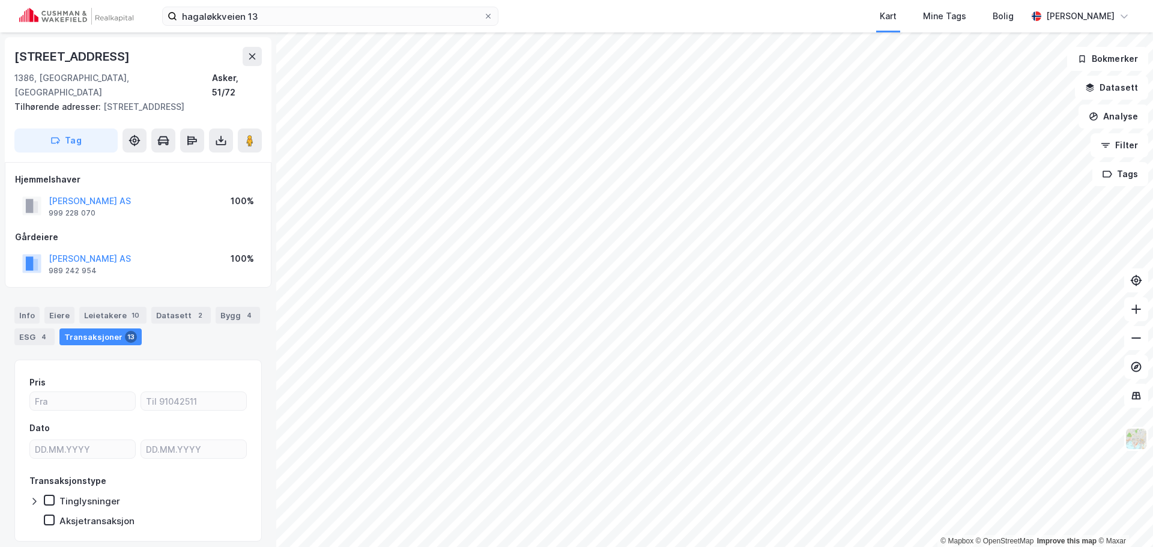
scroll to position [1, 0]
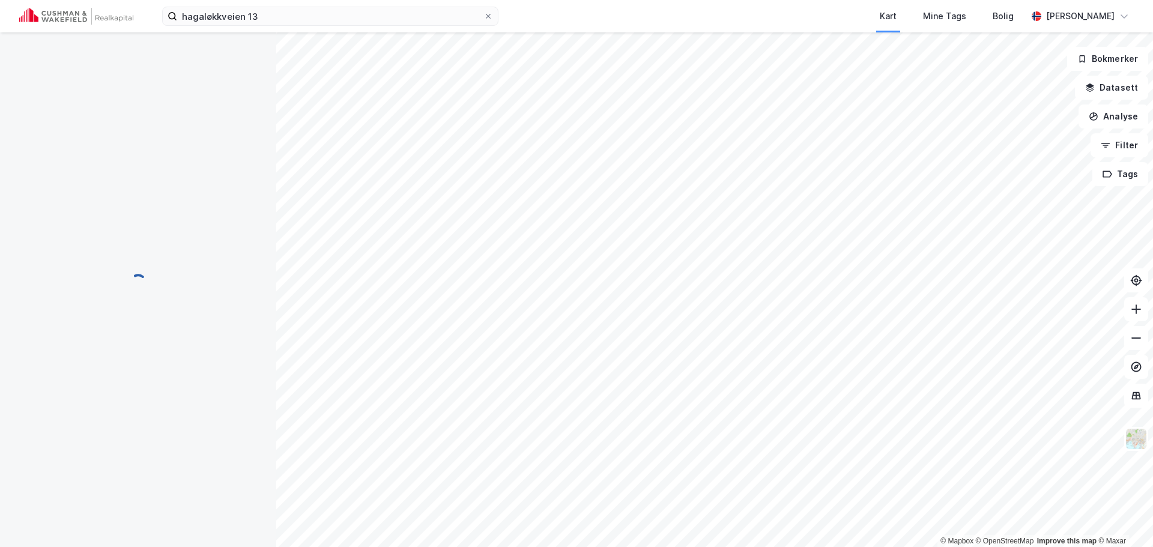
scroll to position [1, 0]
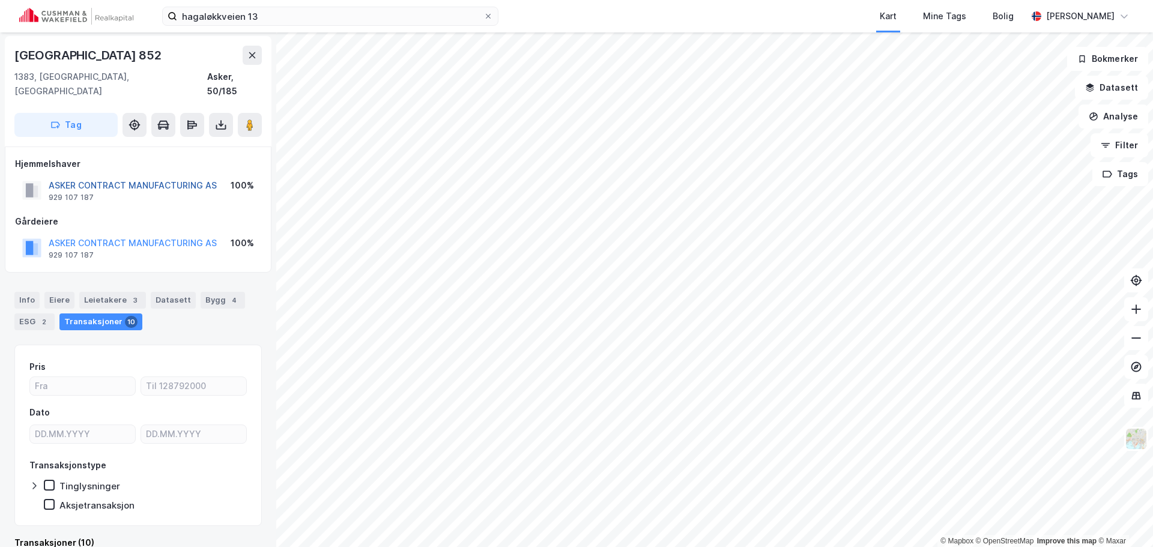
click at [0, 0] on button "ASKER CONTRACT MANUFACTURING AS" at bounding box center [0, 0] width 0 height 0
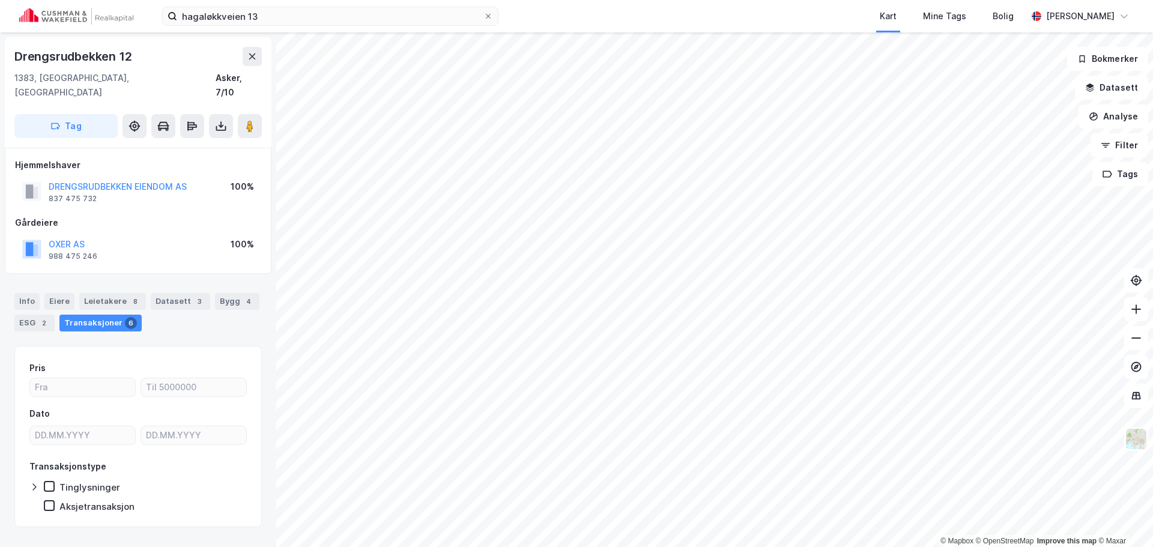
scroll to position [1, 0]
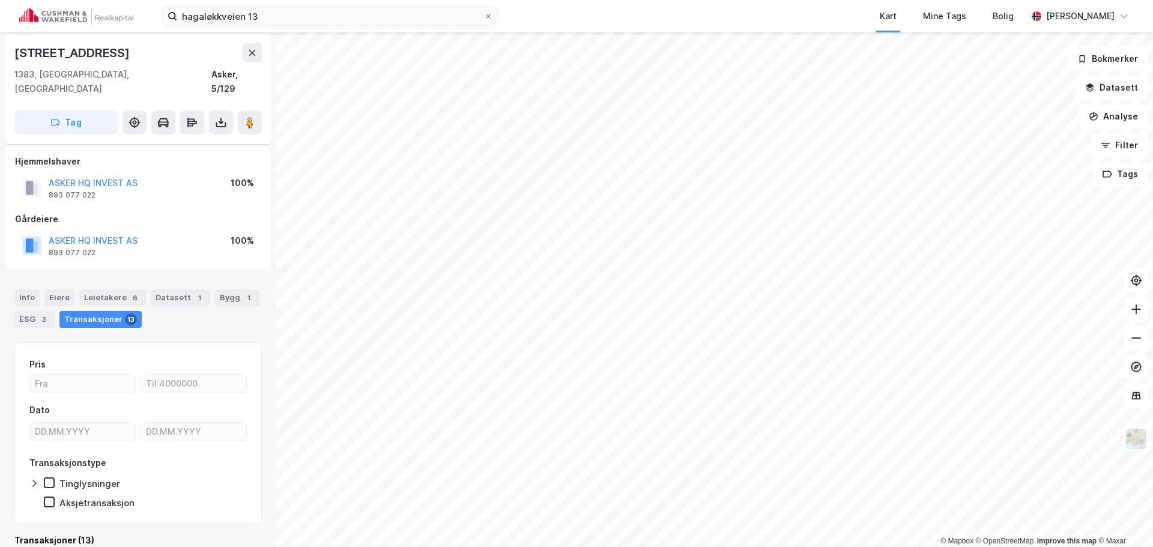
scroll to position [1, 0]
click at [0, 0] on button "ASKER HQ INVEST AS" at bounding box center [0, 0] width 0 height 0
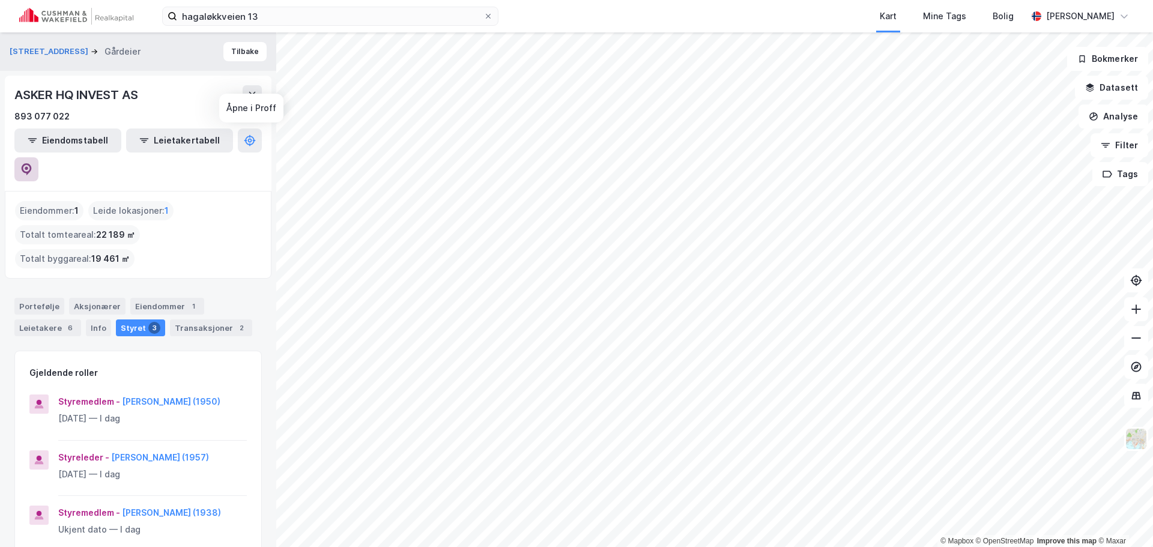
click at [38, 157] on button at bounding box center [26, 169] width 24 height 24
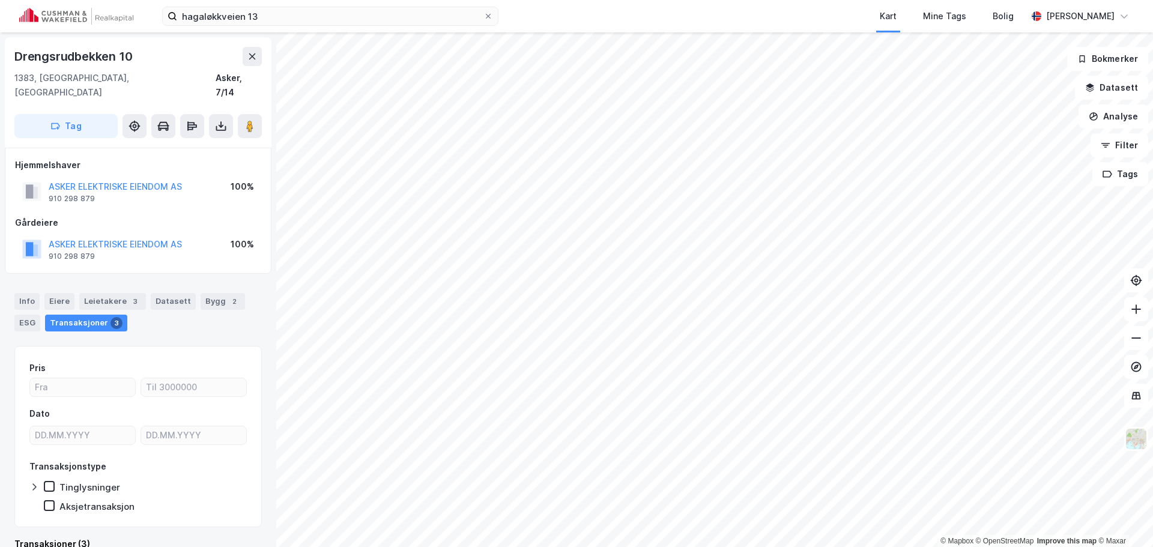
scroll to position [1, 0]
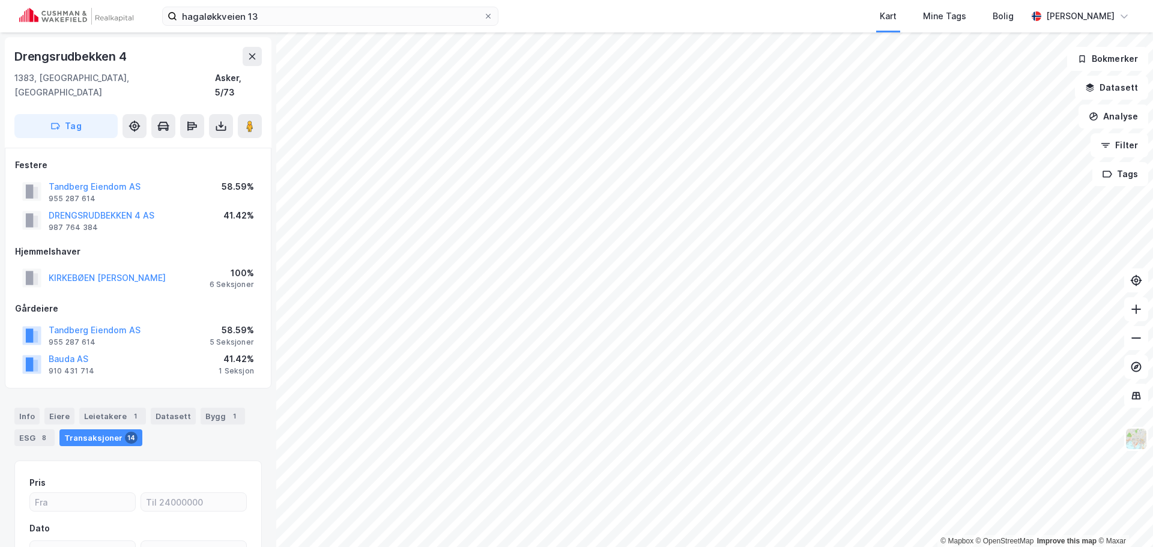
scroll to position [1, 0]
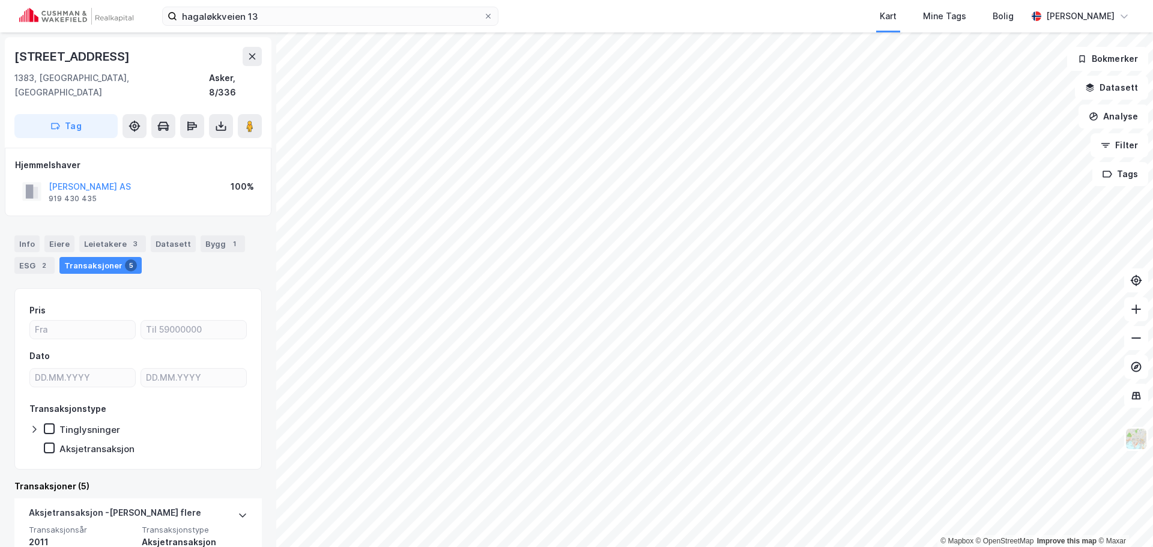
scroll to position [1, 0]
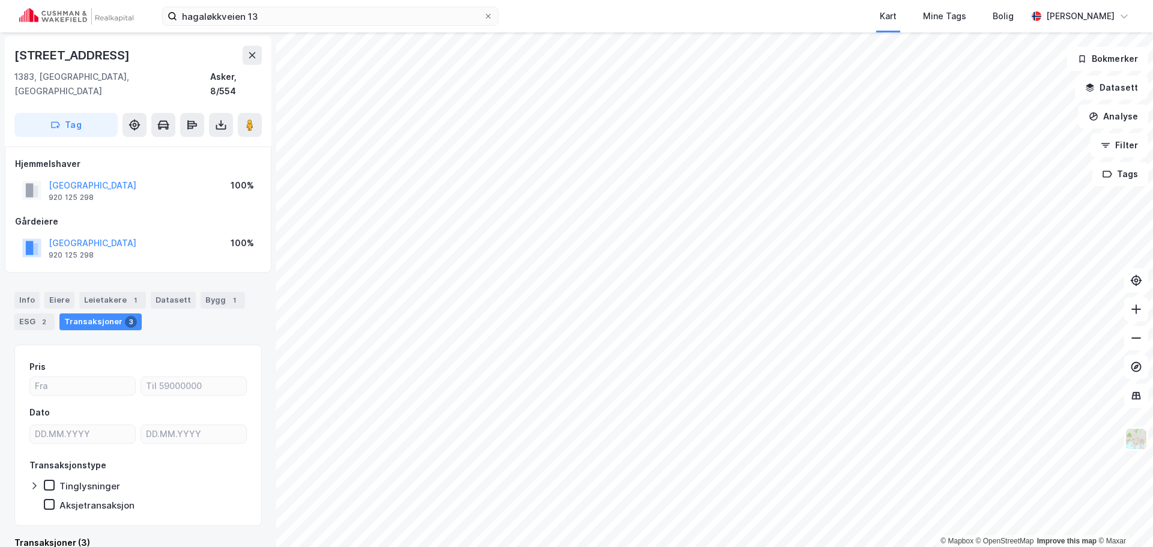
scroll to position [1, 0]
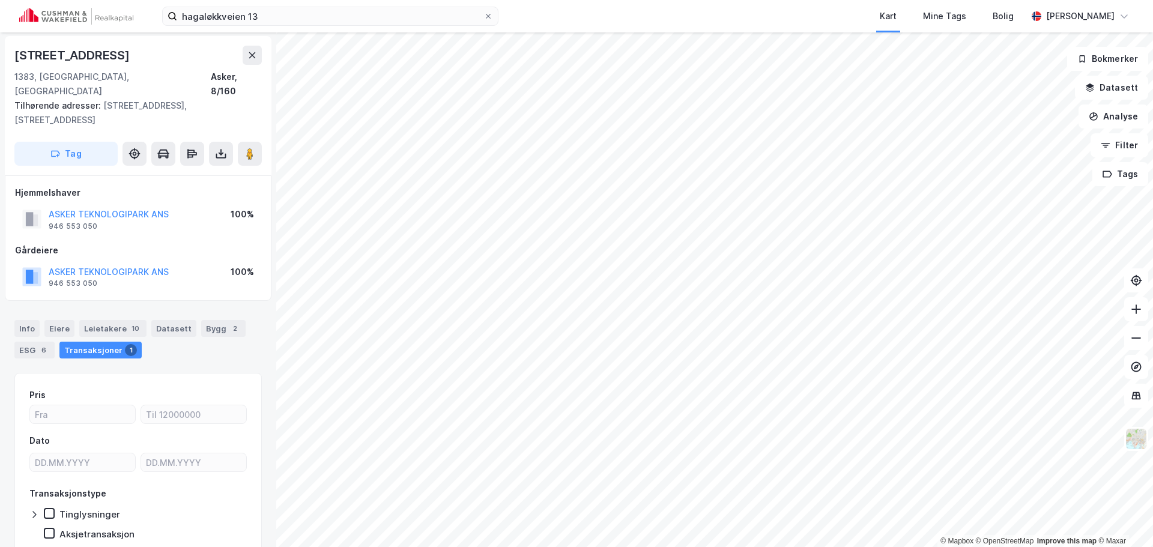
scroll to position [1, 0]
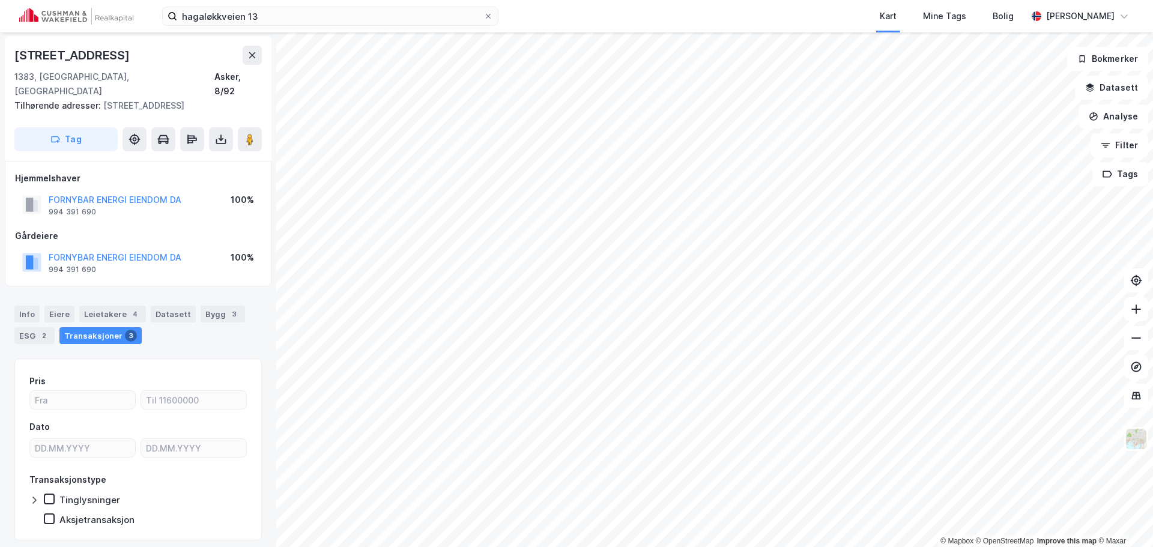
scroll to position [1, 0]
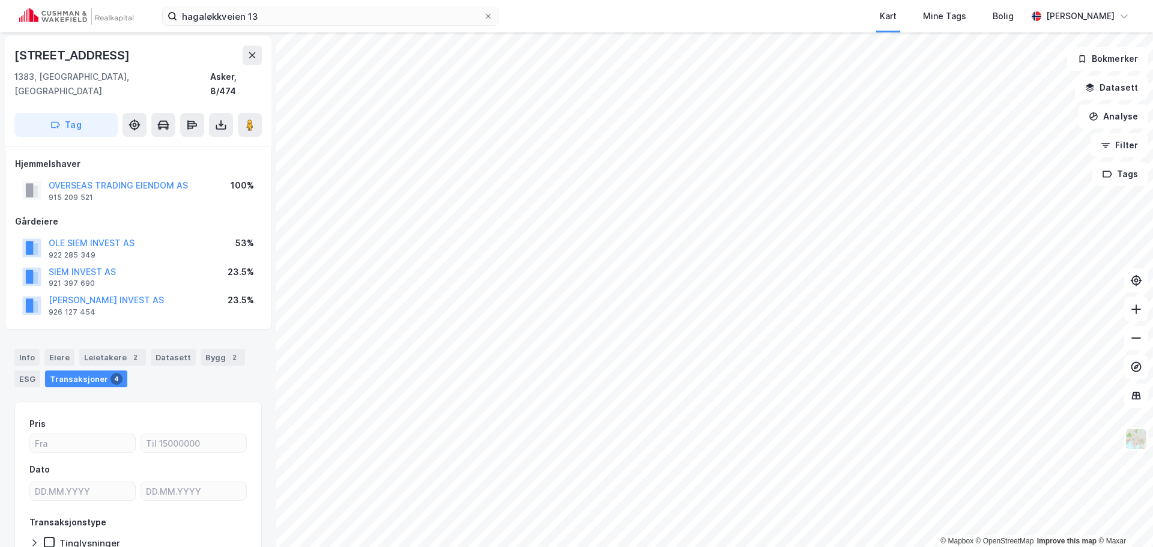
scroll to position [1, 0]
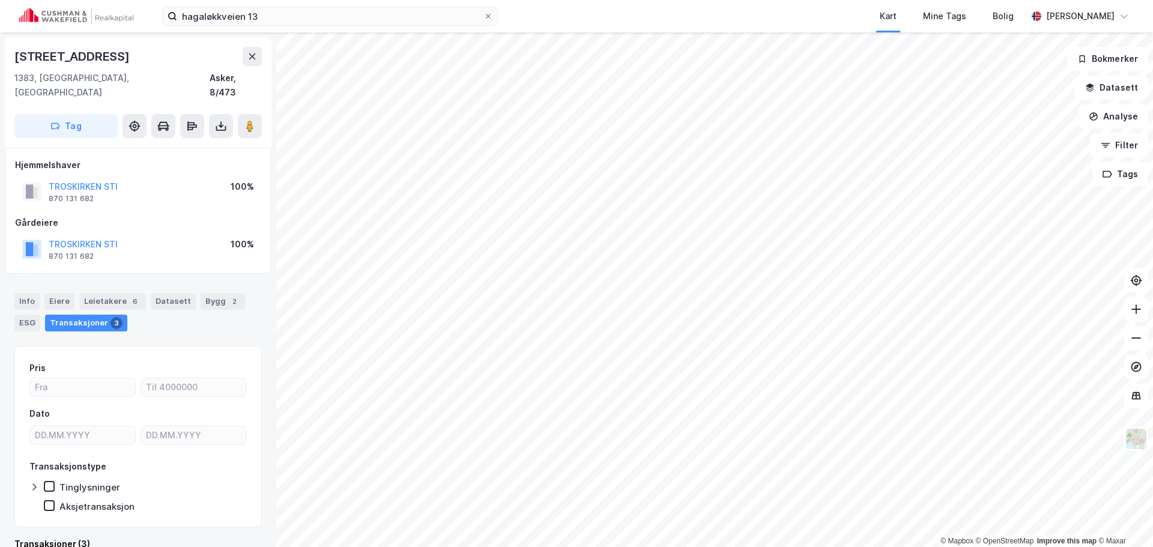
scroll to position [1, 0]
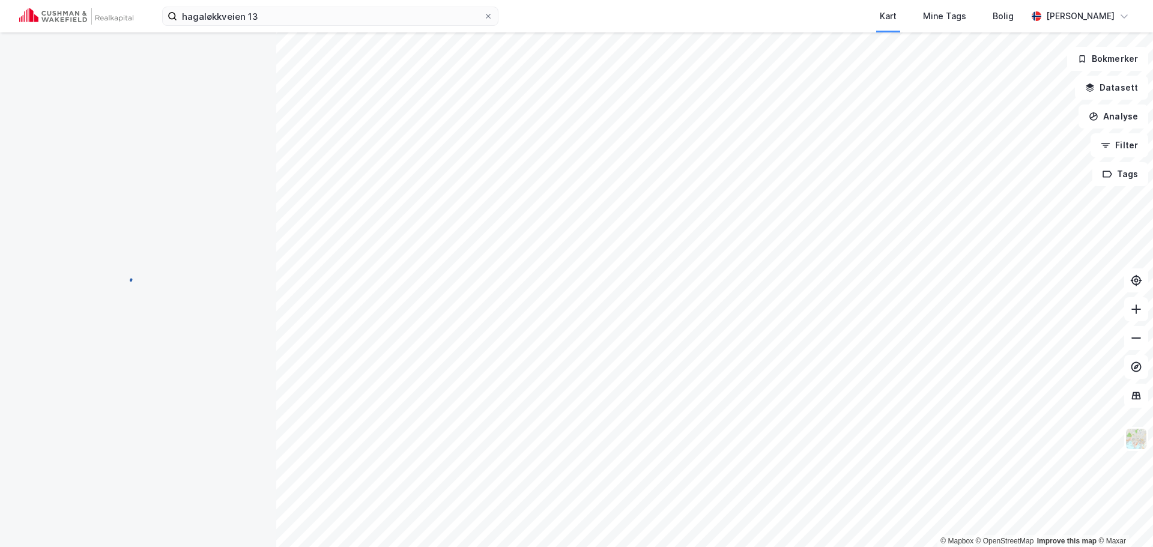
scroll to position [1, 0]
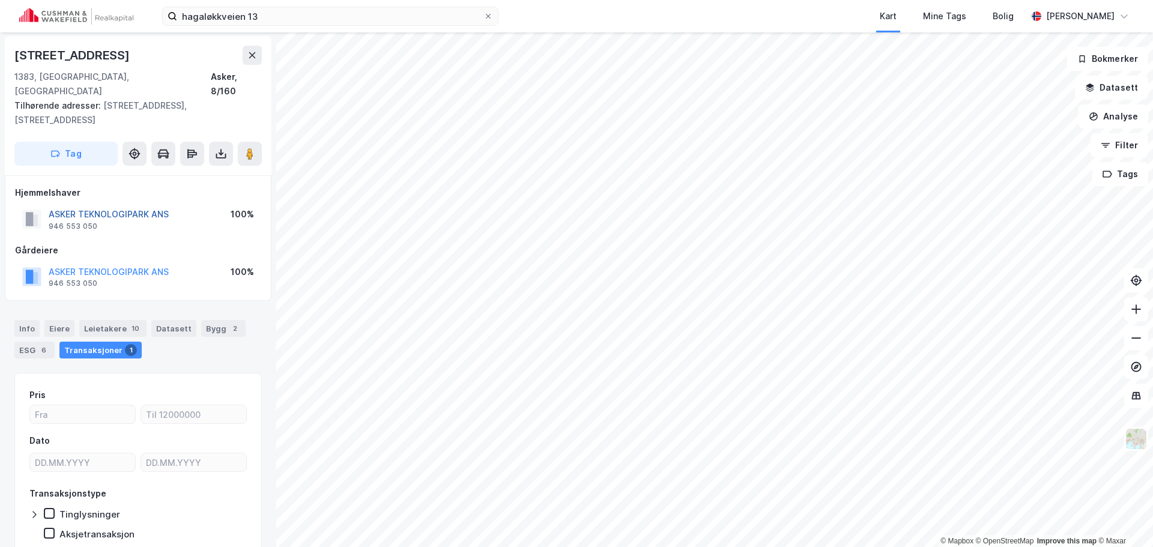
click at [0, 0] on button "ASKER TEKNOLOGIPARK ANS" at bounding box center [0, 0] width 0 height 0
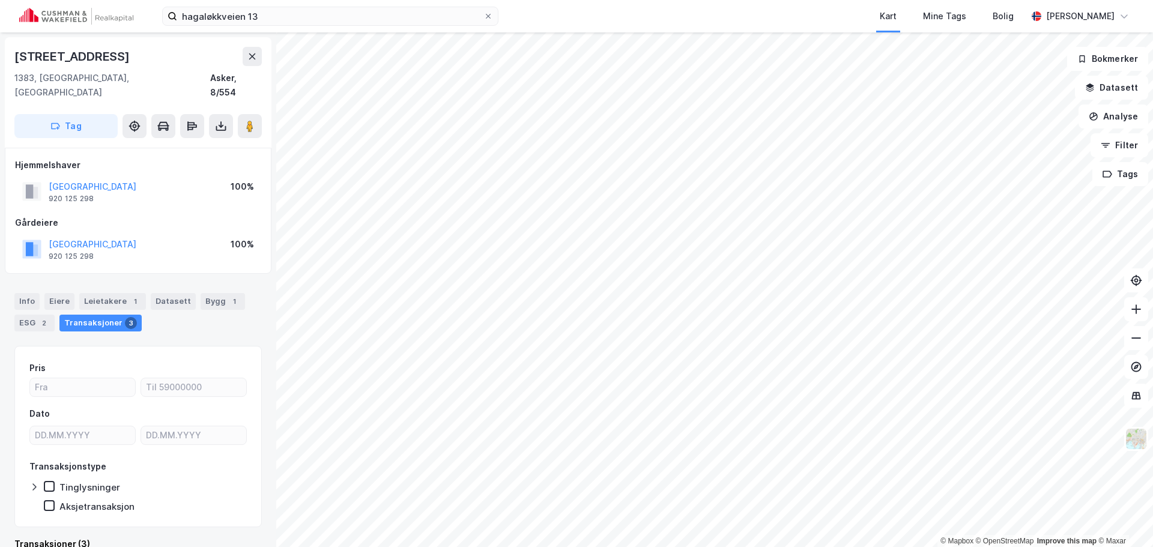
scroll to position [1, 0]
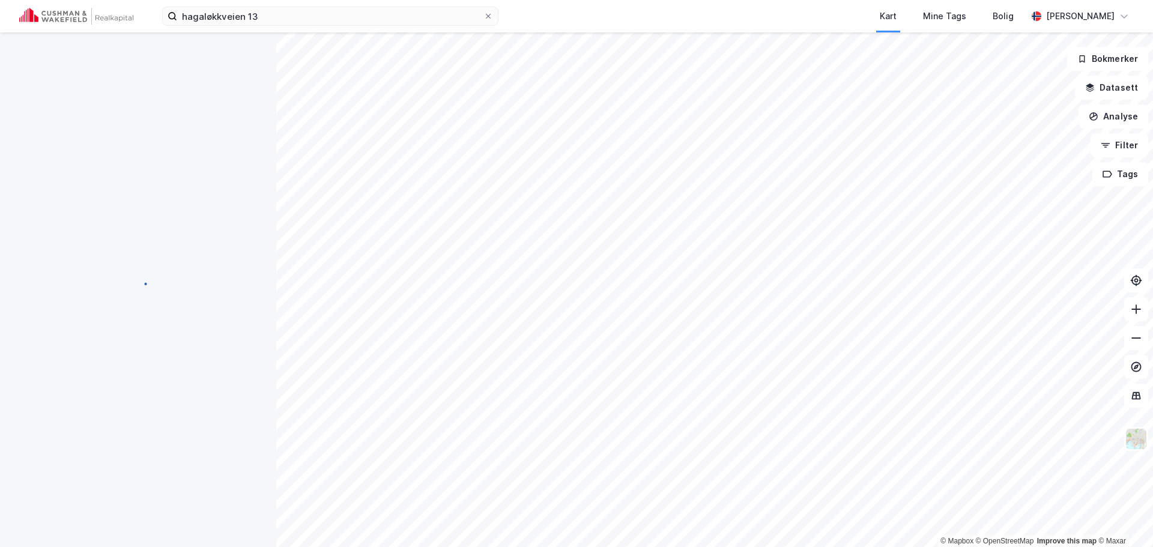
scroll to position [1, 0]
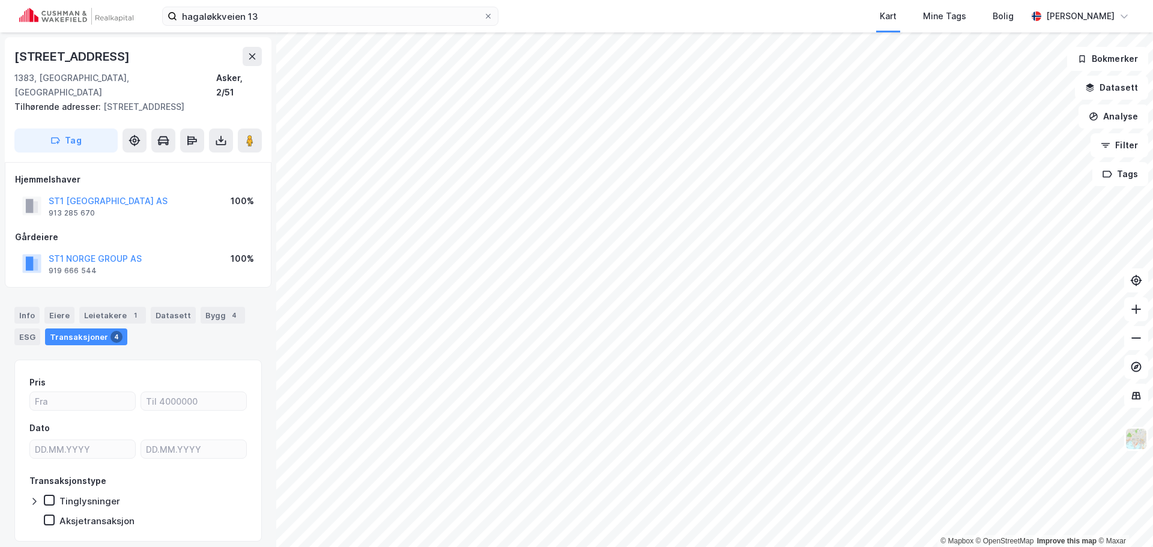
scroll to position [1, 0]
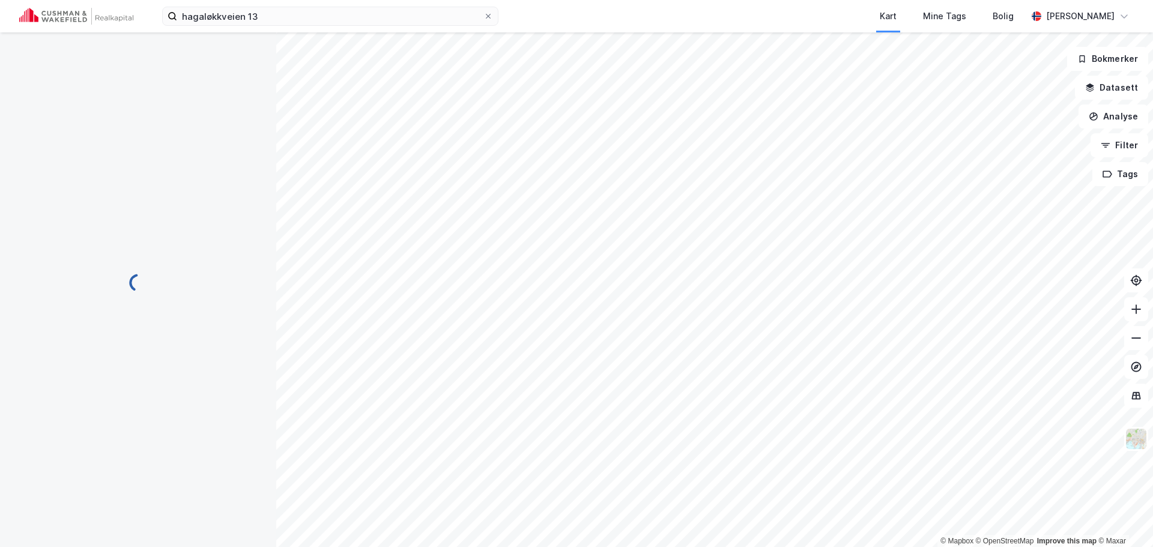
scroll to position [1, 0]
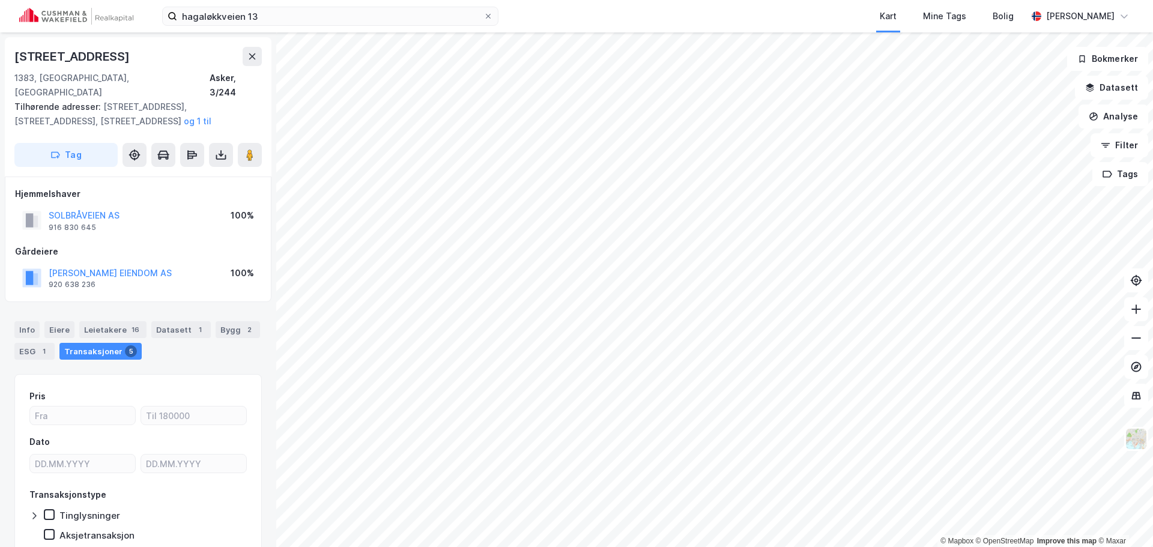
scroll to position [1, 0]
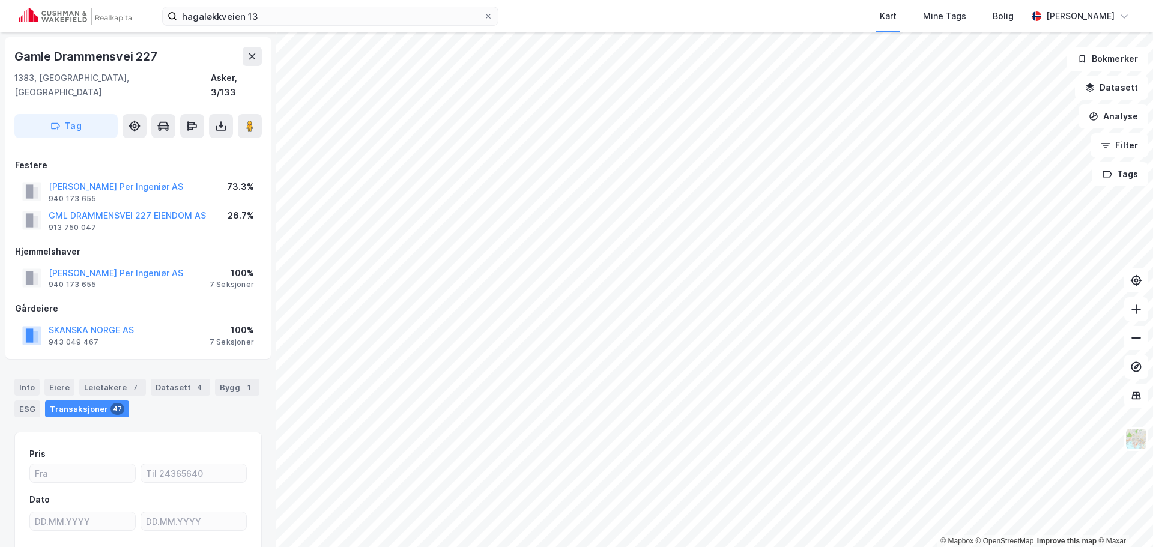
scroll to position [1, 0]
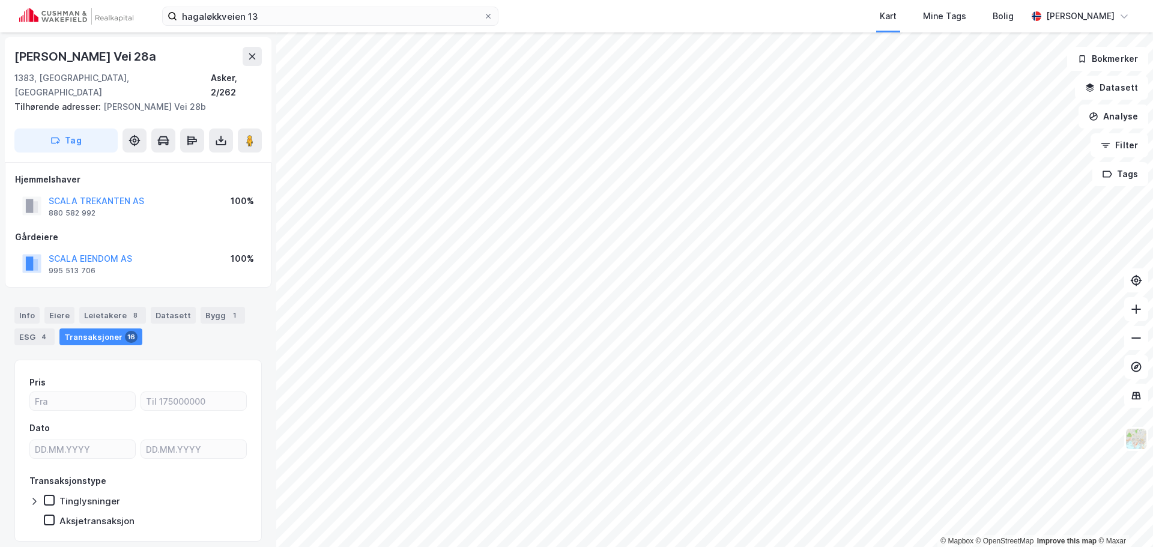
scroll to position [1, 0]
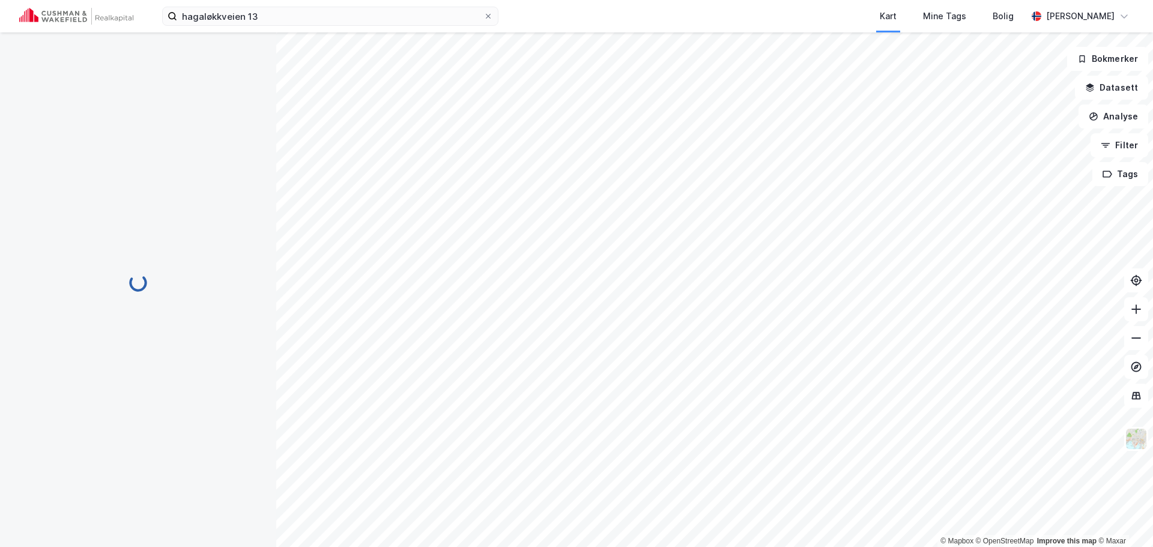
scroll to position [1, 0]
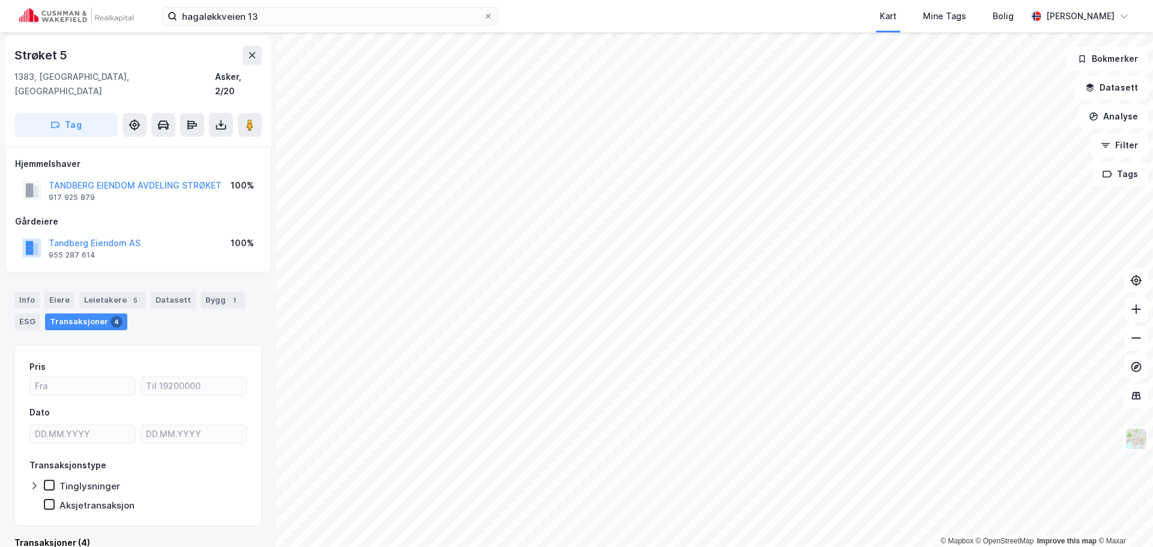
scroll to position [1, 0]
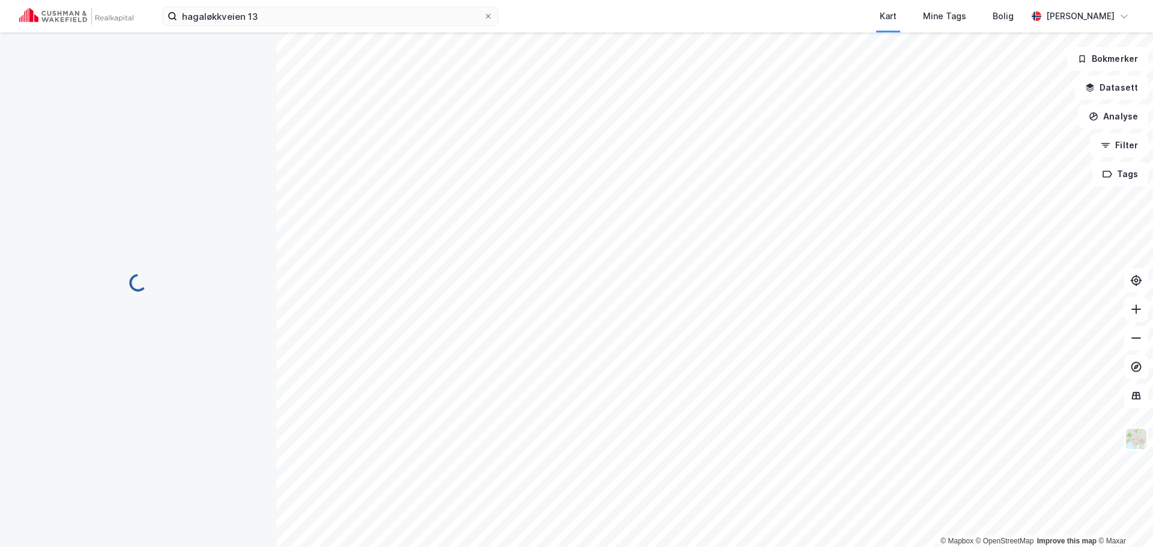
scroll to position [1, 0]
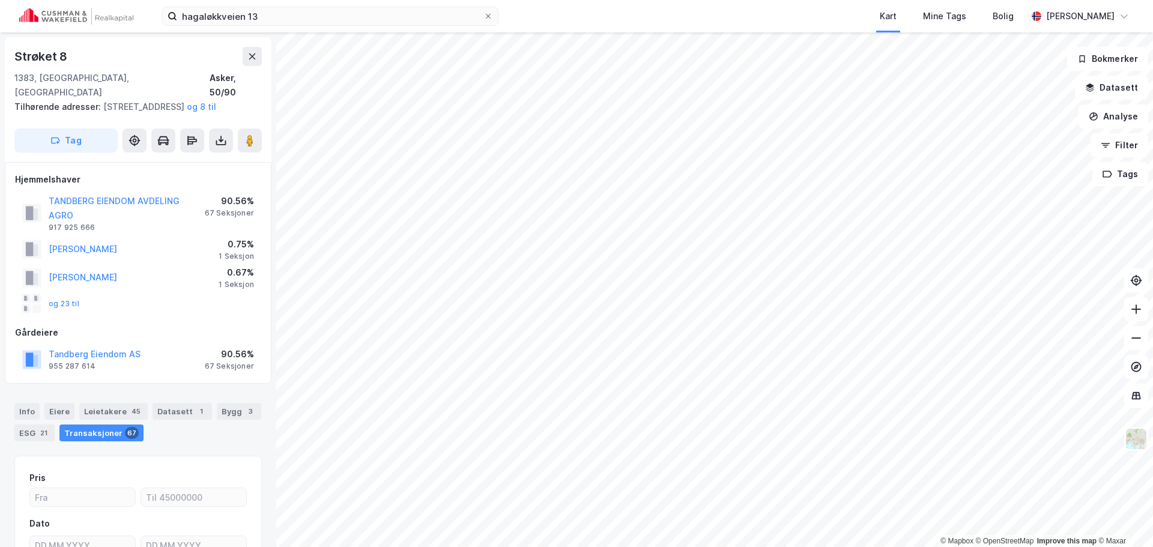
scroll to position [1, 0]
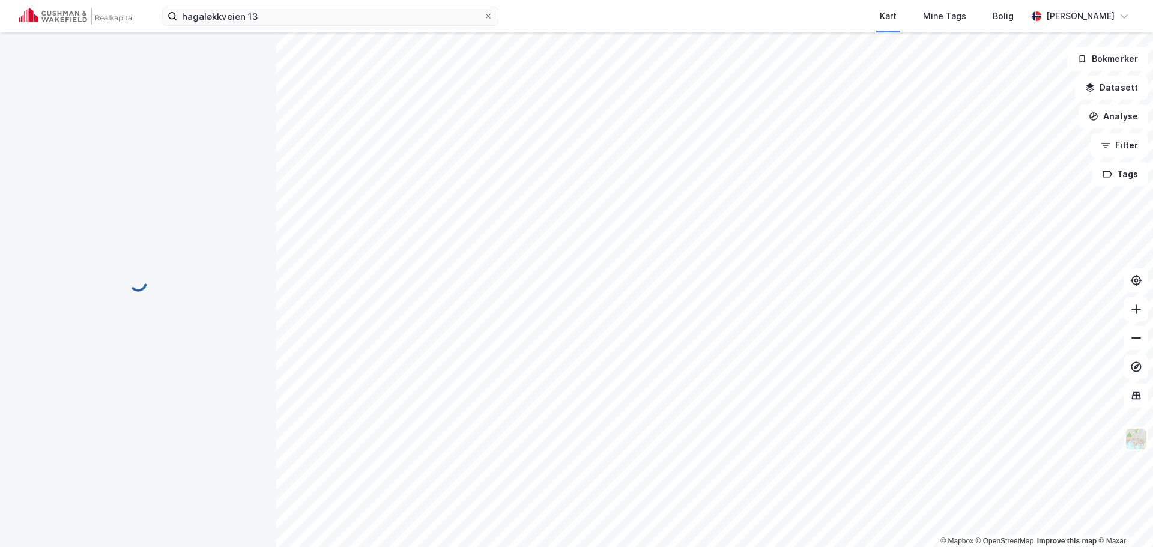
scroll to position [1, 0]
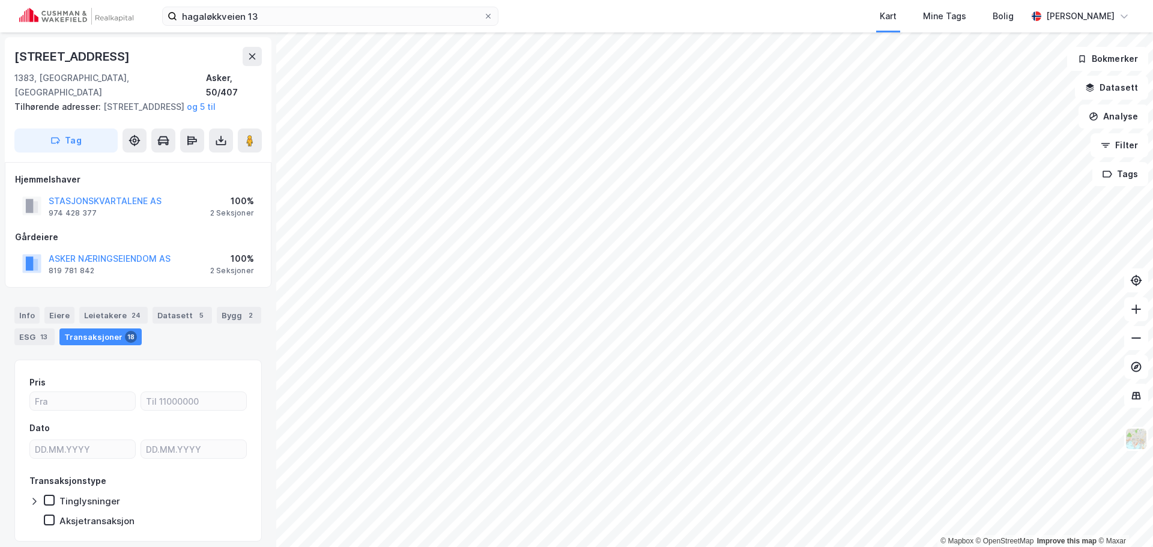
scroll to position [1, 0]
click at [0, 0] on button "ASKER NÆRINGSEIENDOM AS" at bounding box center [0, 0] width 0 height 0
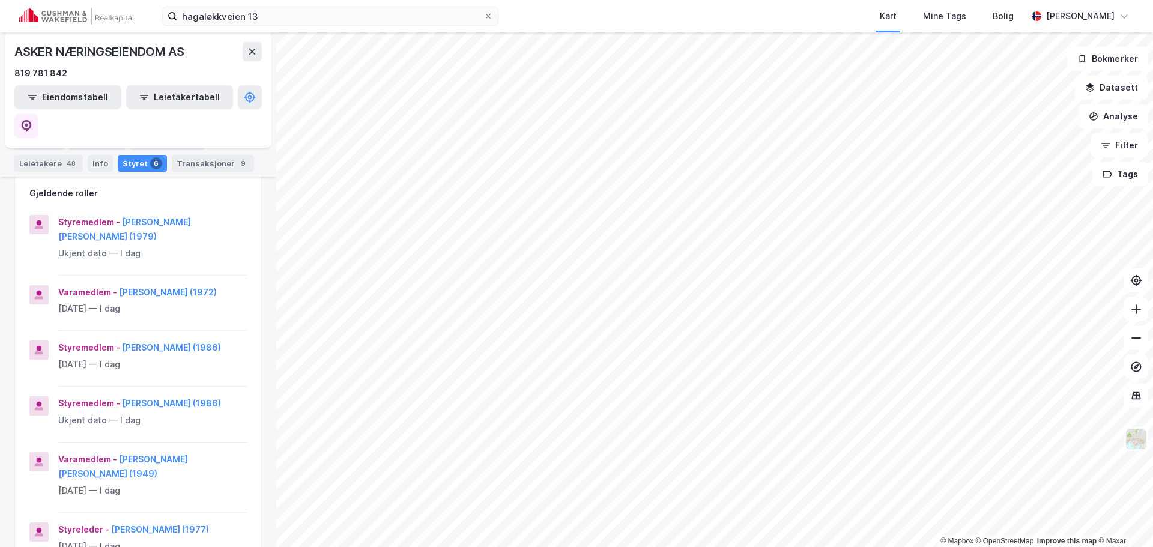
scroll to position [180, 0]
